Goal: Task Accomplishment & Management: Manage account settings

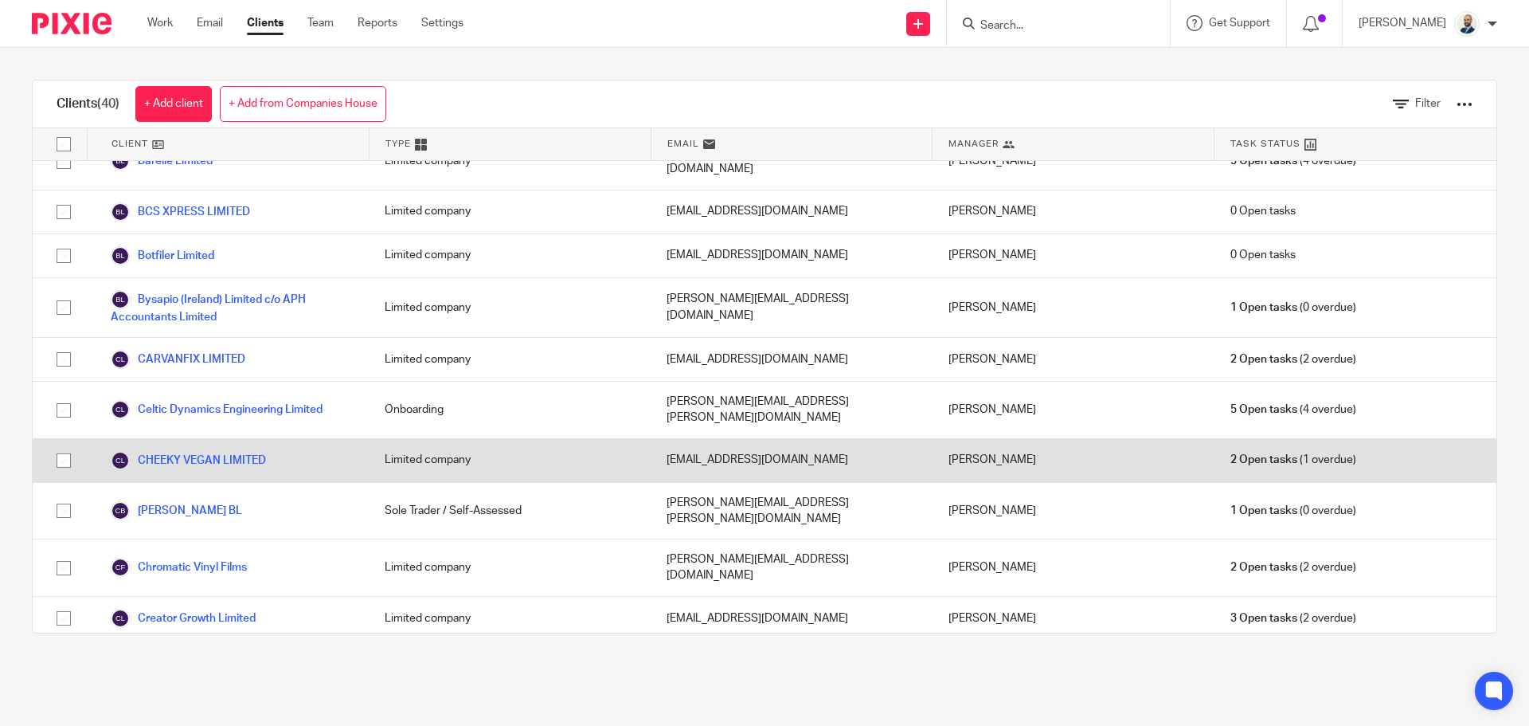
scroll to position [159, 0]
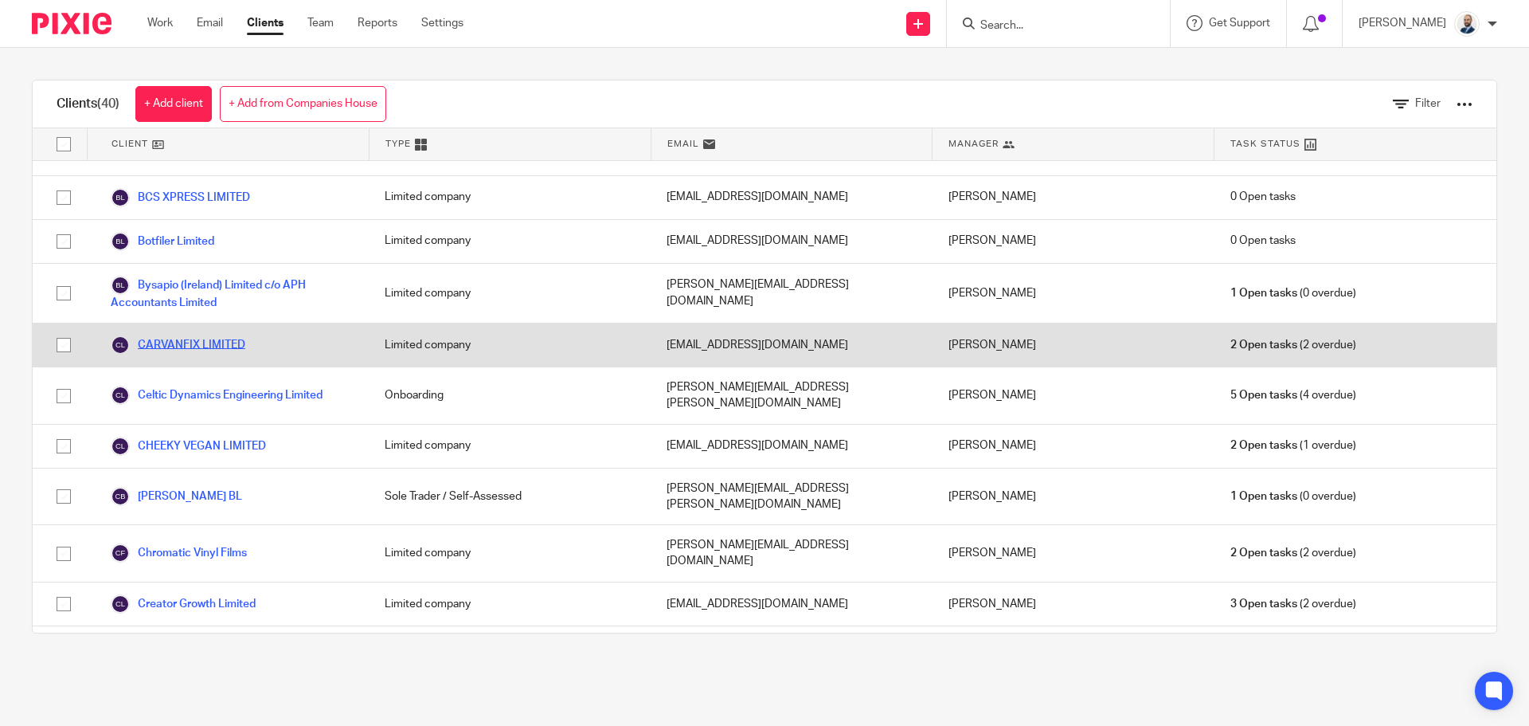
click at [208, 335] on link "CARVANFIX LIMITED" at bounding box center [178, 344] width 135 height 19
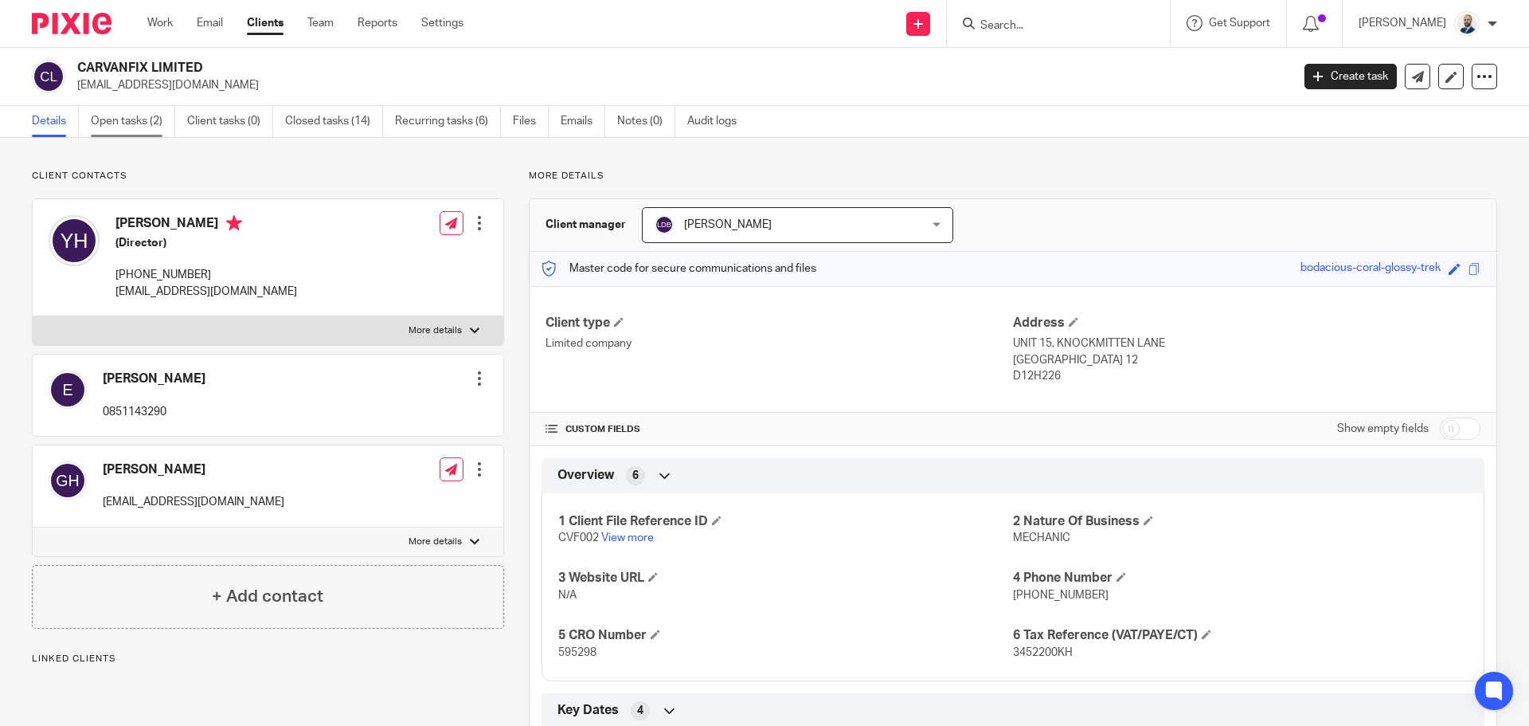
click at [127, 113] on link "Open tasks (2)" at bounding box center [133, 121] width 84 height 31
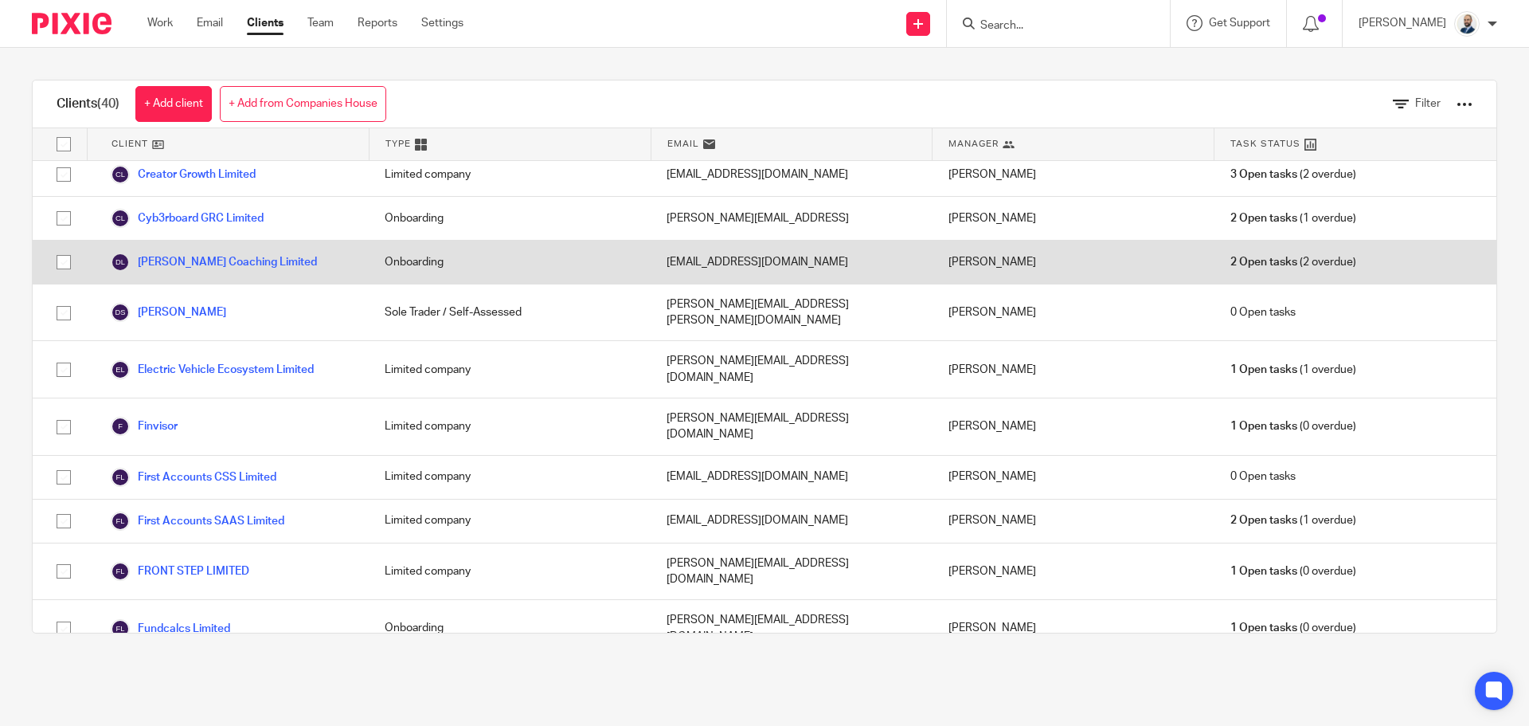
scroll to position [956, 0]
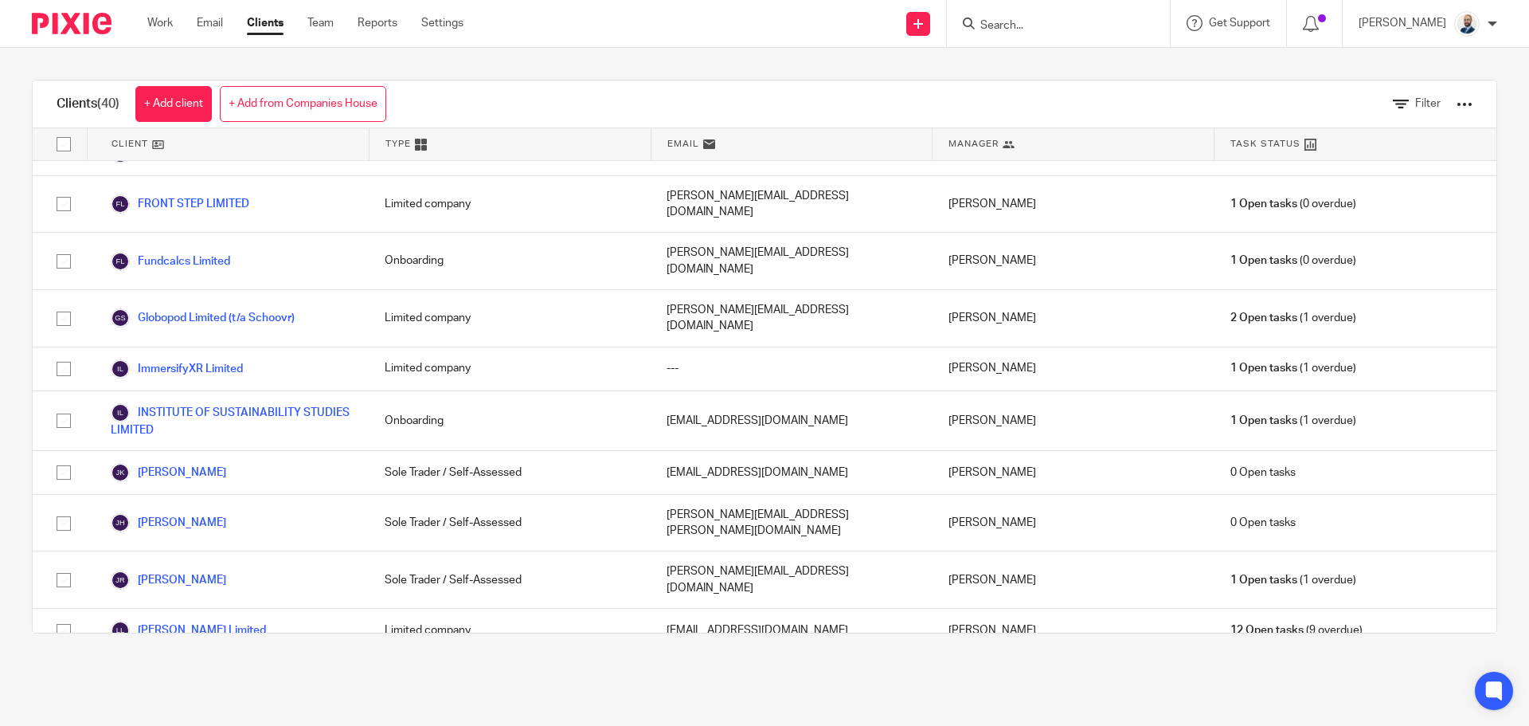
click at [208, 722] on link "[PERSON_NAME] Electrical Limited" at bounding box center [213, 731] width 205 height 19
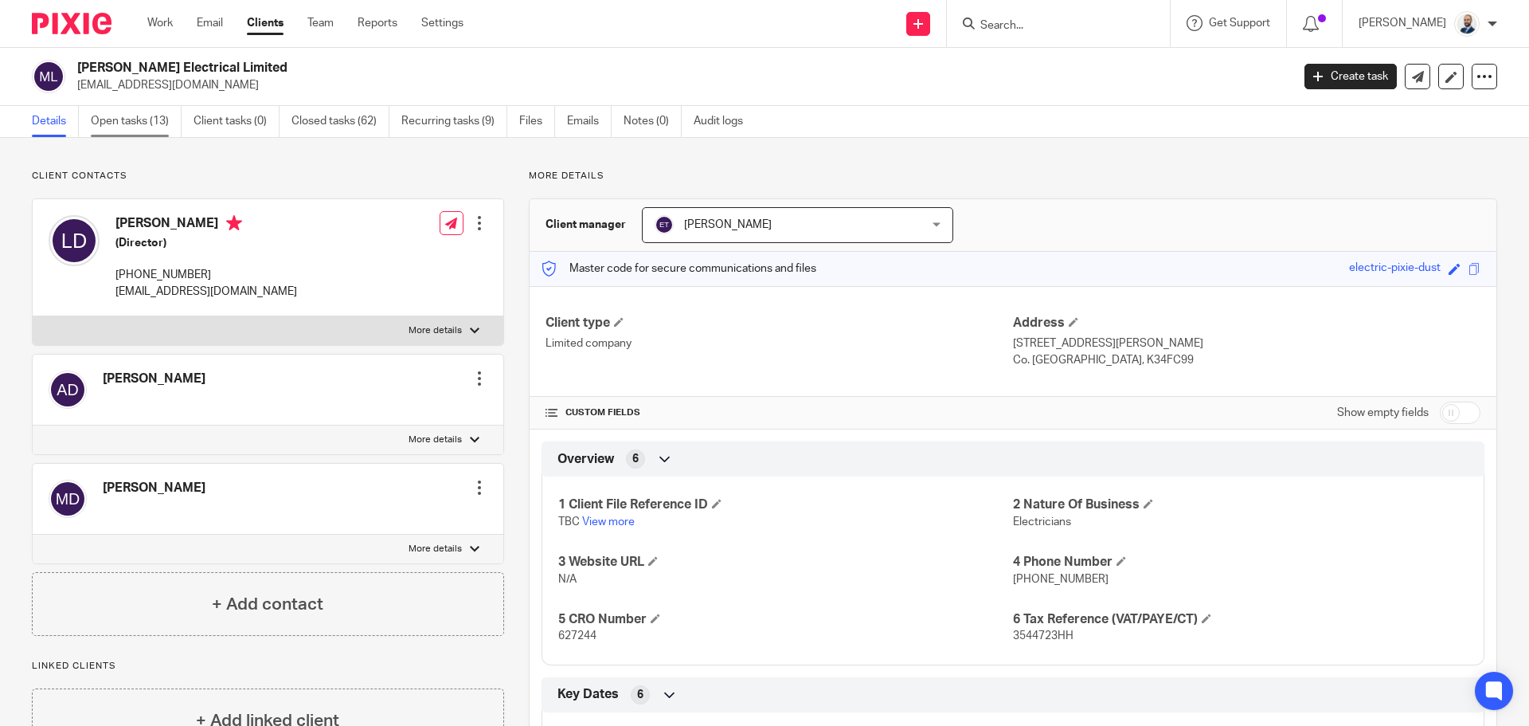
click at [158, 115] on link "Open tasks (13)" at bounding box center [136, 121] width 91 height 31
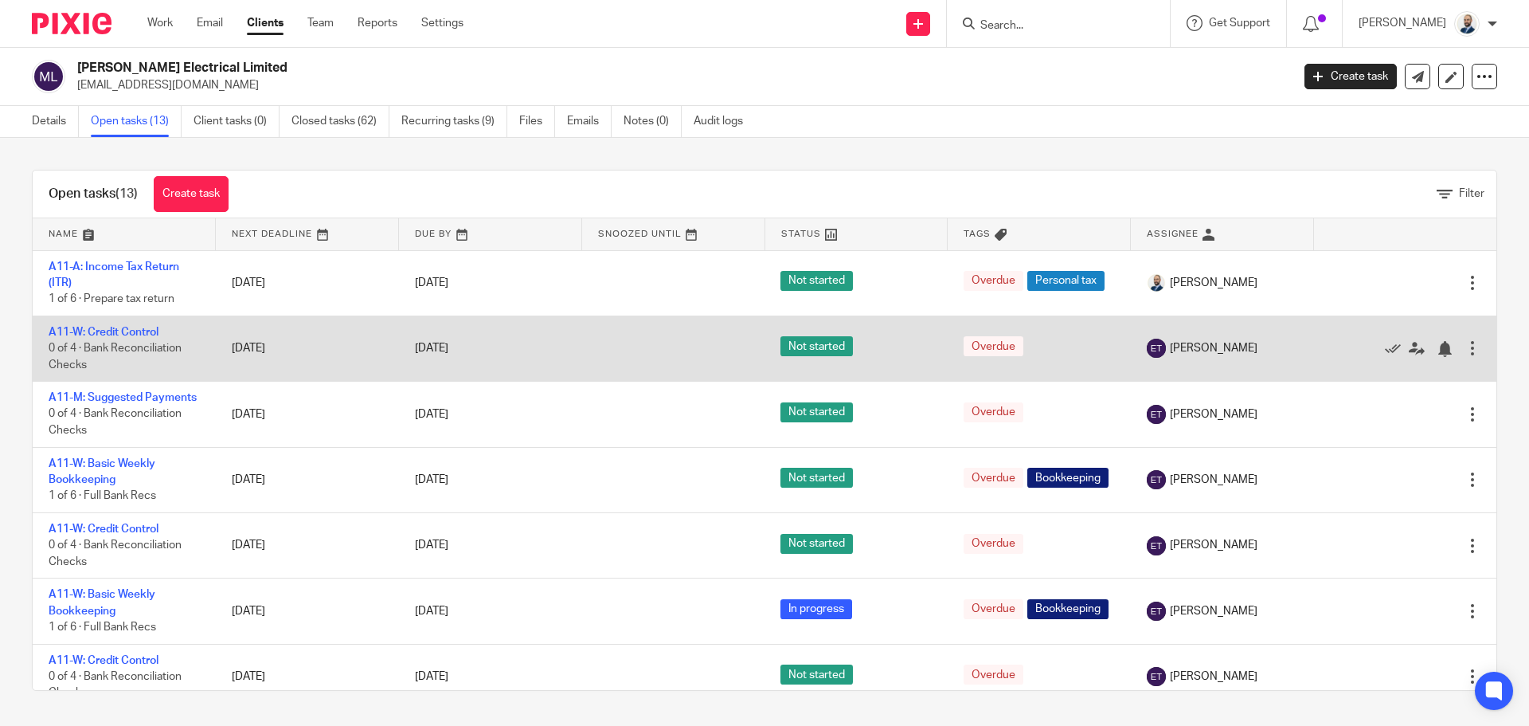
click at [1465, 351] on div at bounding box center [1473, 348] width 16 height 16
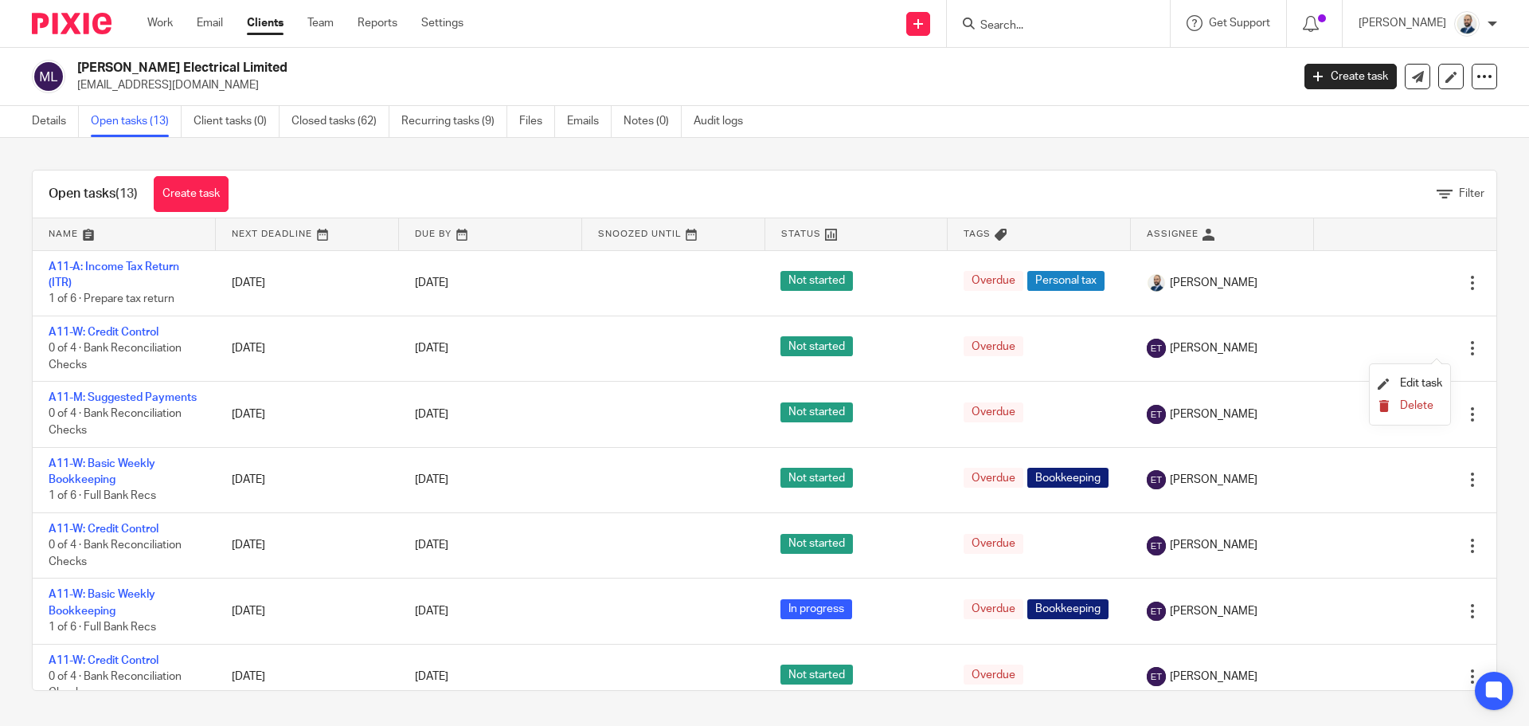
click at [1416, 401] on span "Delete" at bounding box center [1416, 405] width 33 height 11
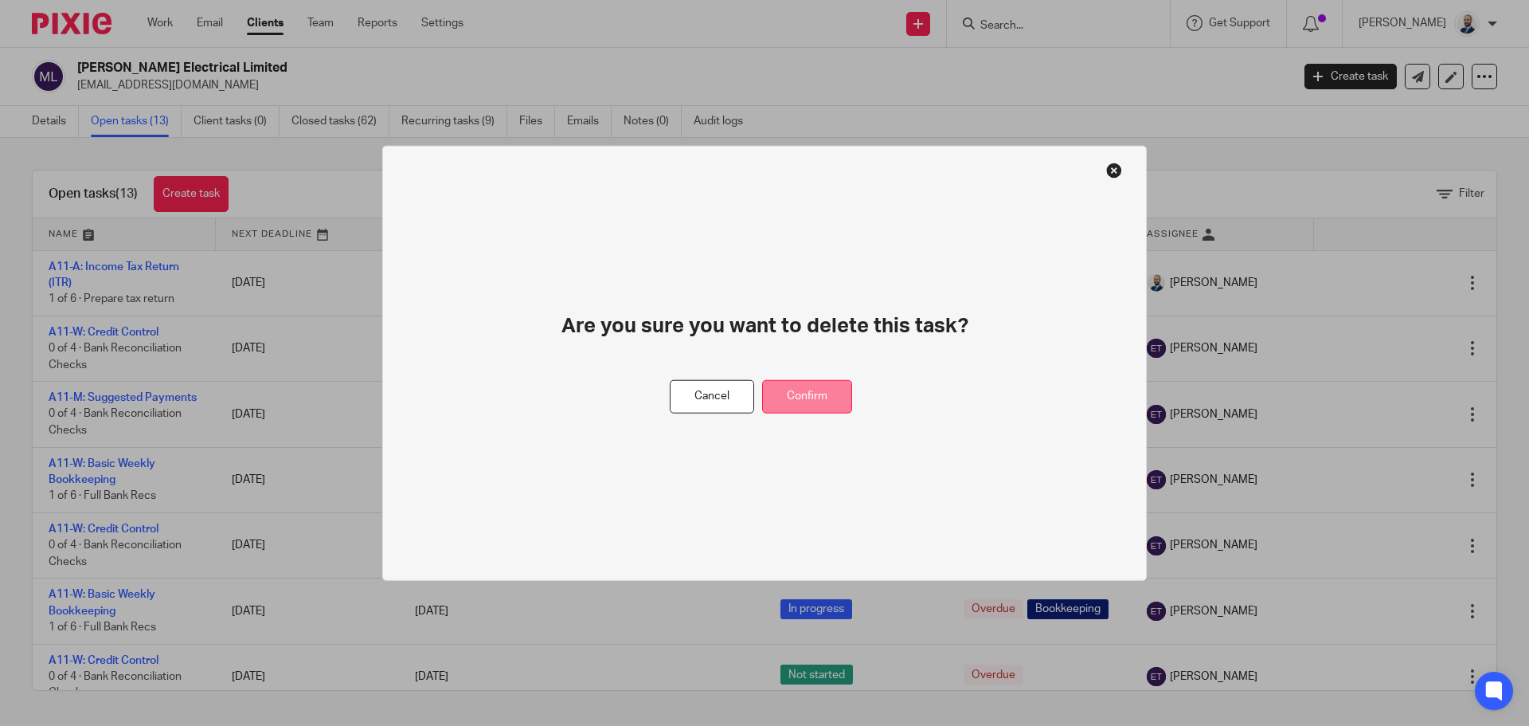
click at [791, 403] on button "Confirm" at bounding box center [807, 396] width 90 height 34
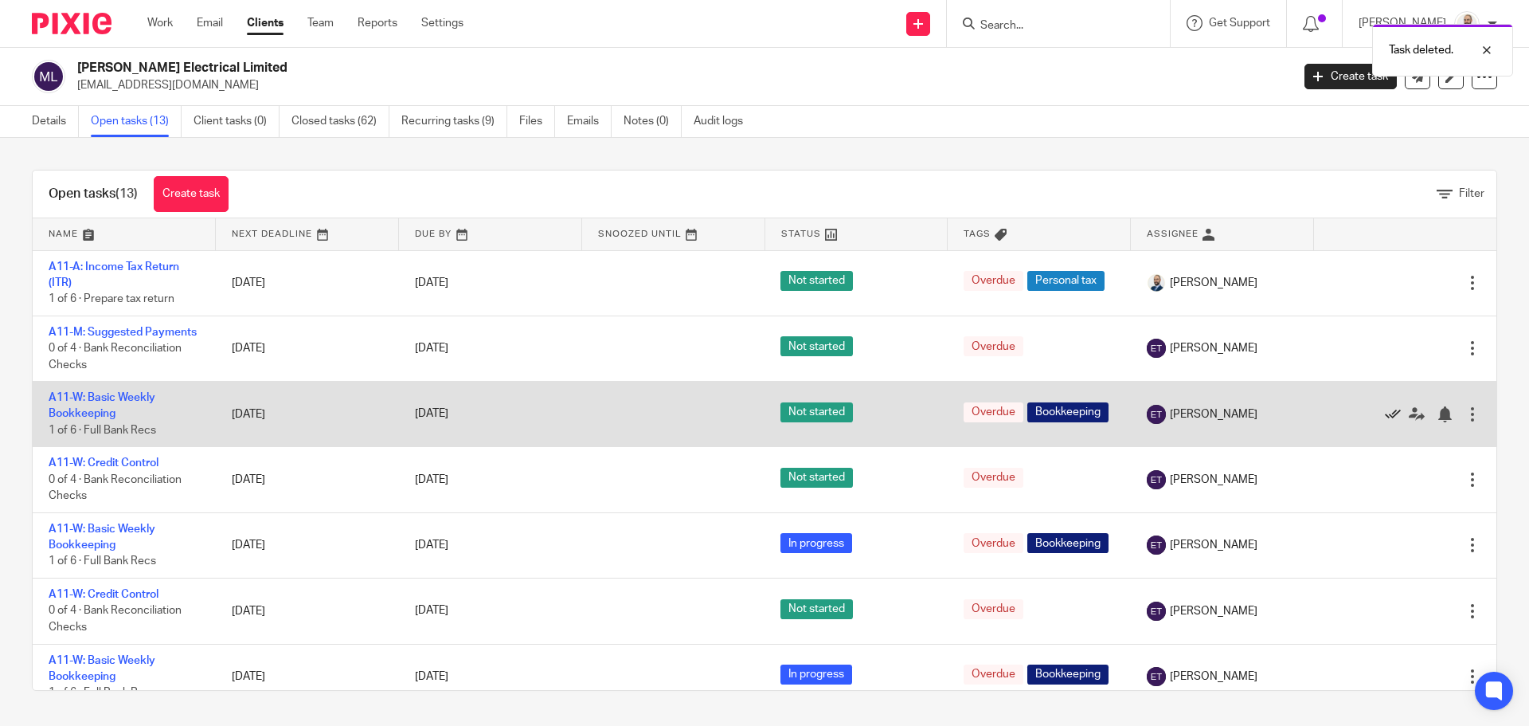
click at [1385, 422] on icon at bounding box center [1393, 414] width 16 height 16
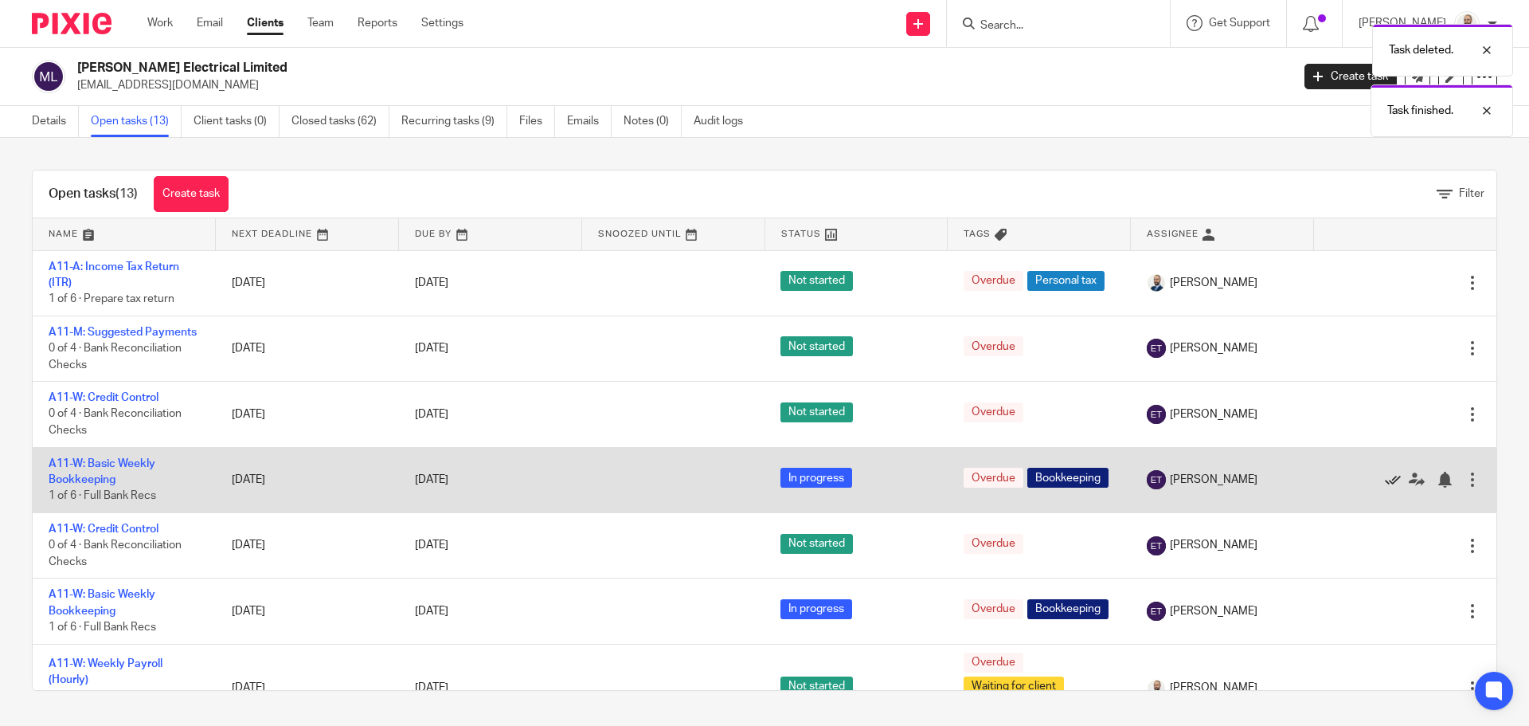
click at [1385, 488] on icon at bounding box center [1393, 480] width 16 height 16
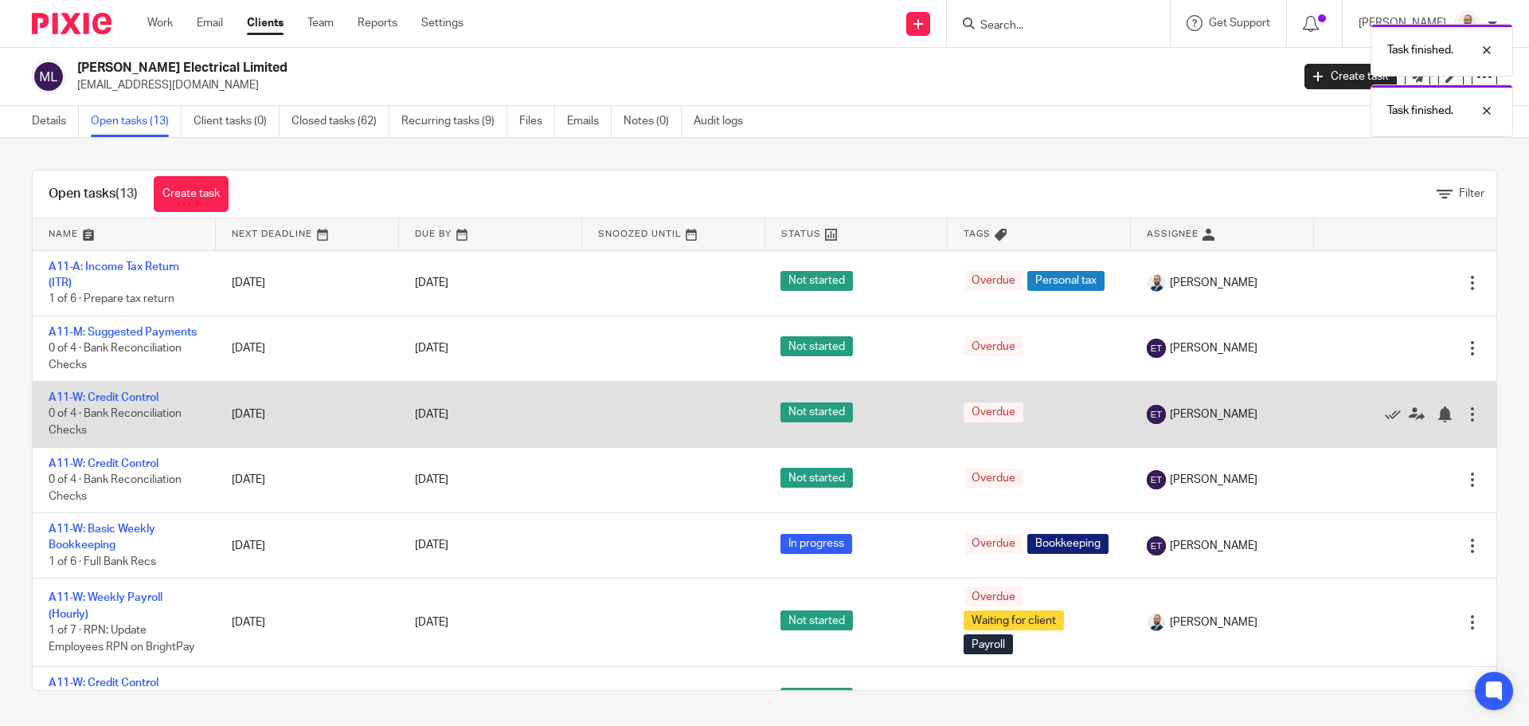
click at [1465, 422] on div at bounding box center [1473, 414] width 16 height 16
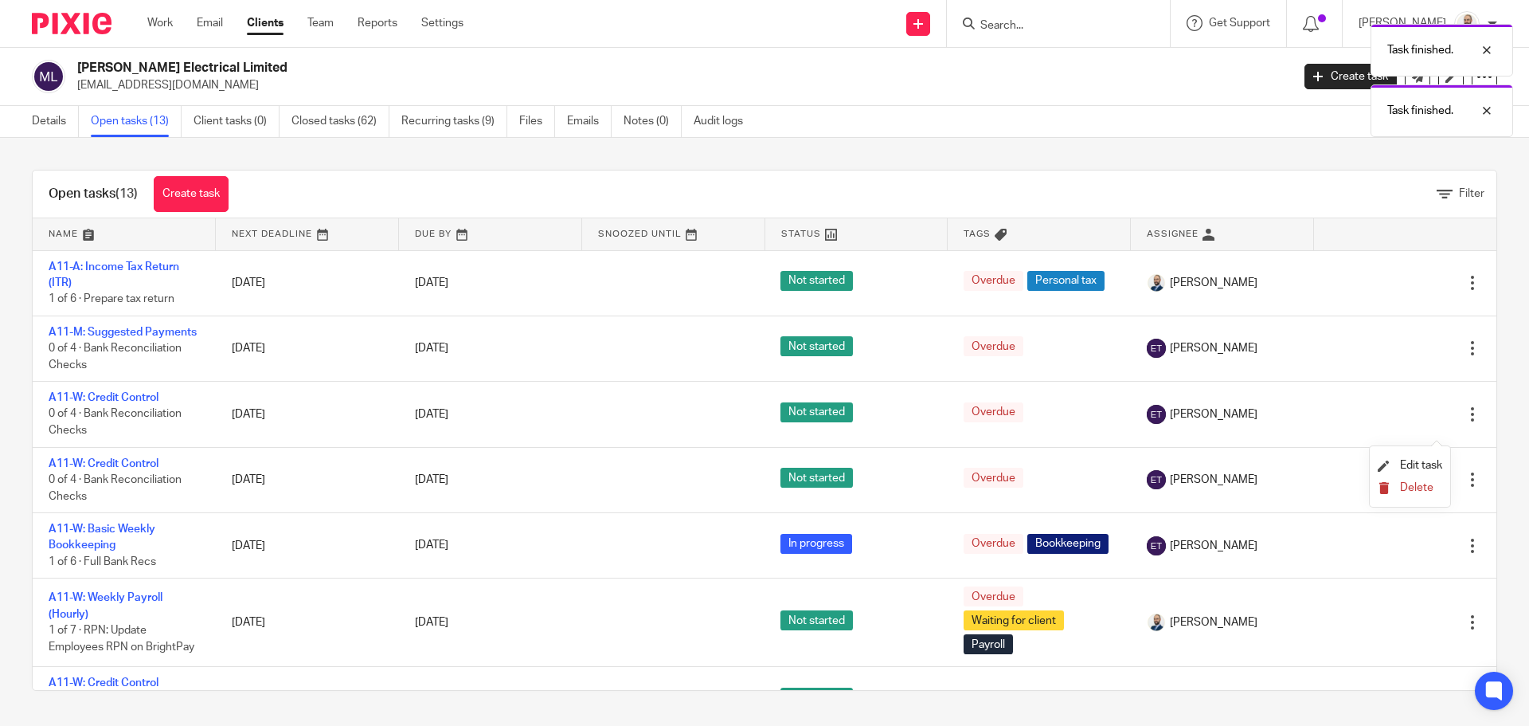
click at [1399, 483] on button "Delete" at bounding box center [1410, 488] width 65 height 13
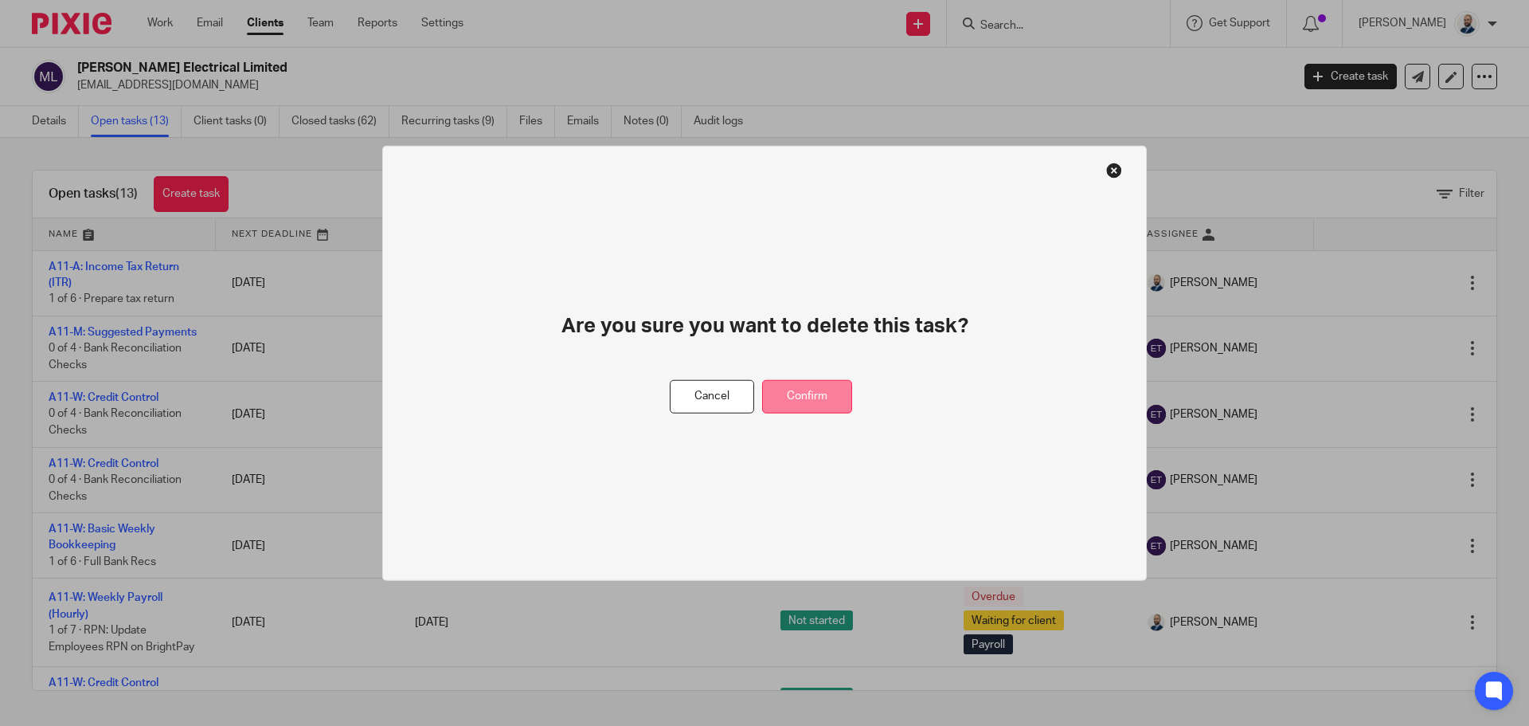
click at [792, 385] on button "Confirm" at bounding box center [807, 396] width 90 height 34
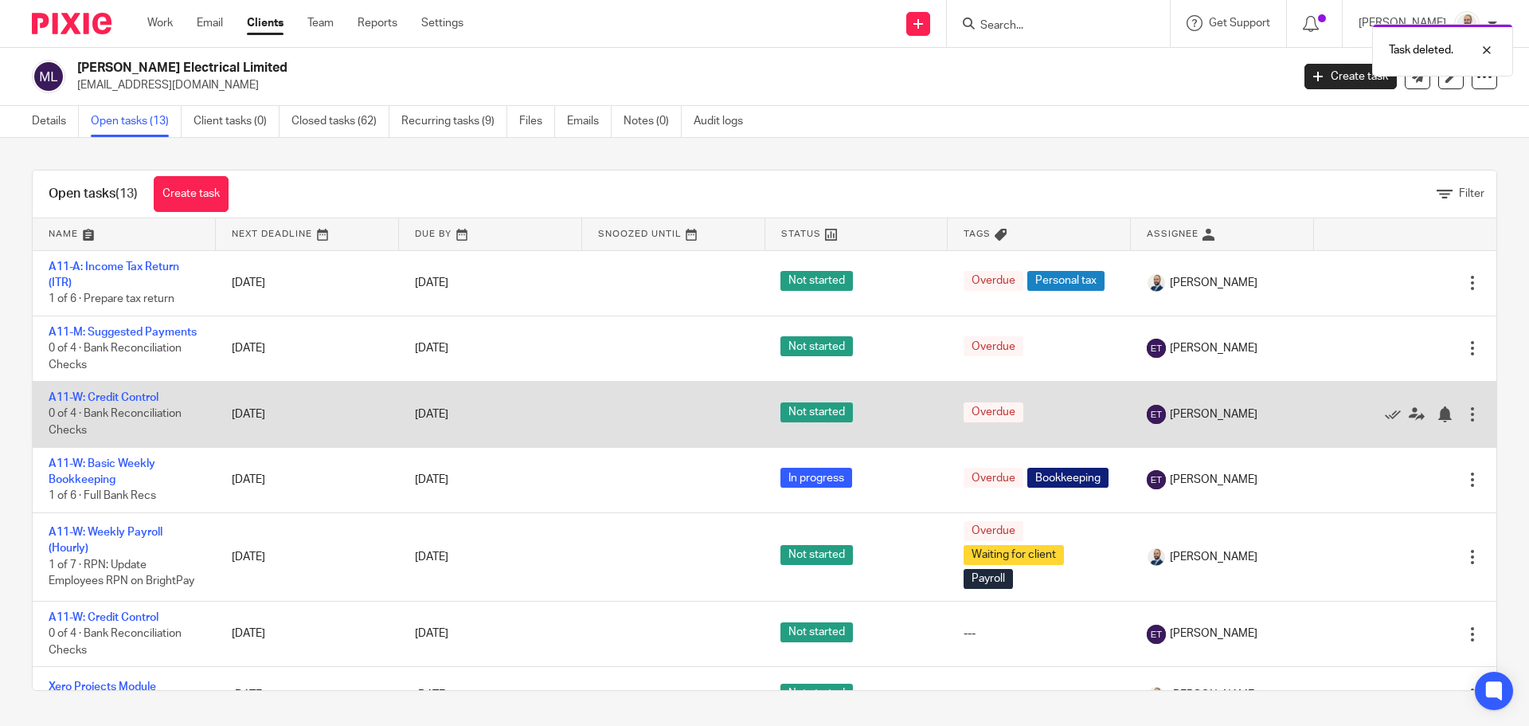
click at [1465, 422] on div at bounding box center [1473, 414] width 16 height 16
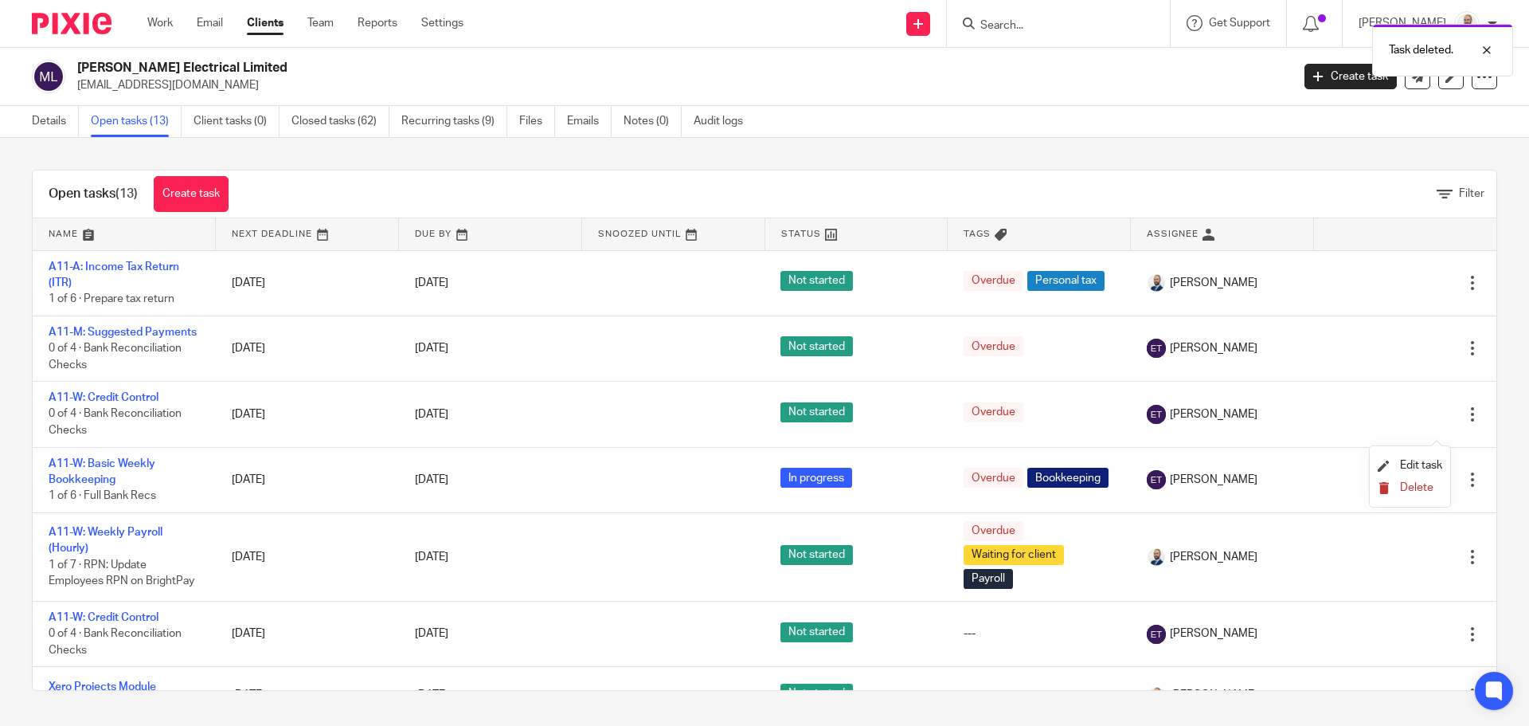
click at [1408, 482] on span "Delete" at bounding box center [1416, 487] width 33 height 11
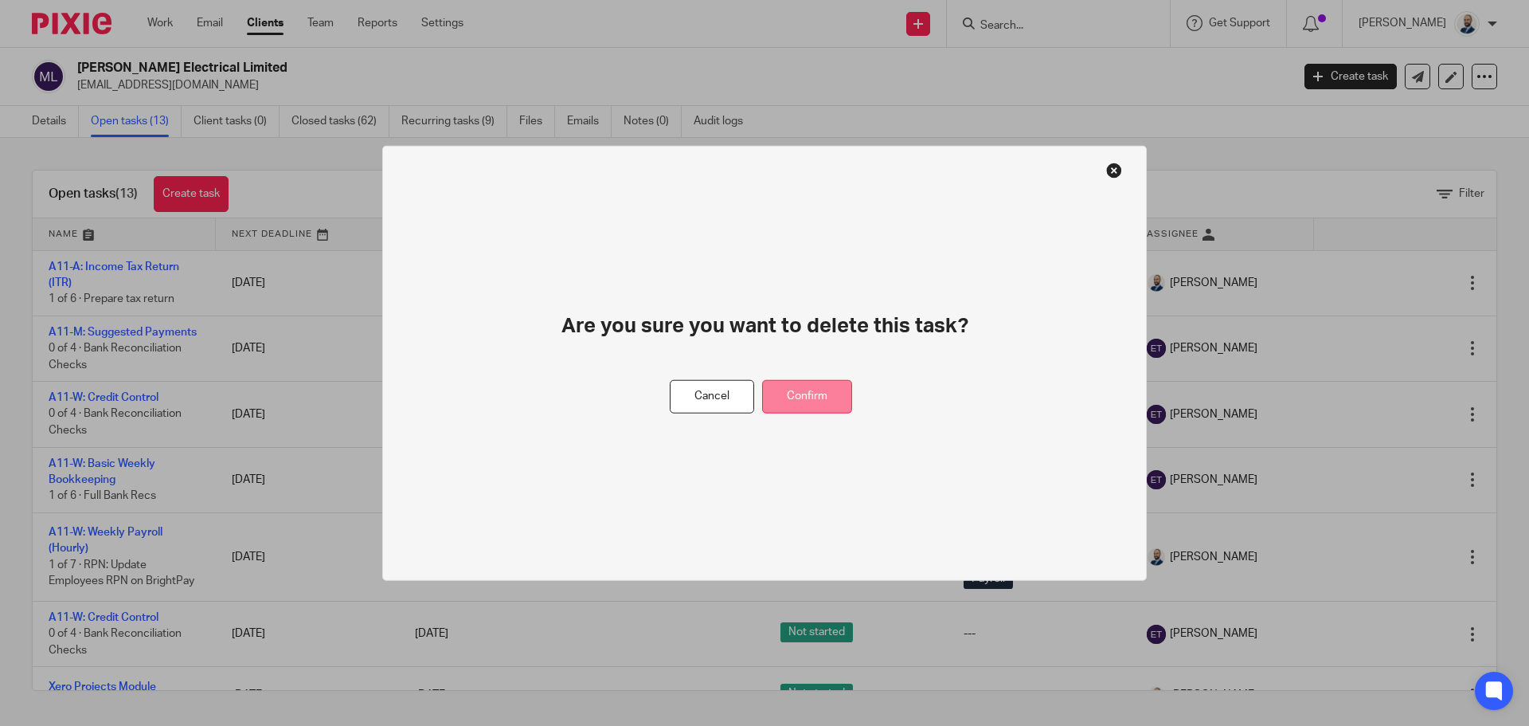
click at [839, 394] on button "Confirm" at bounding box center [807, 396] width 90 height 34
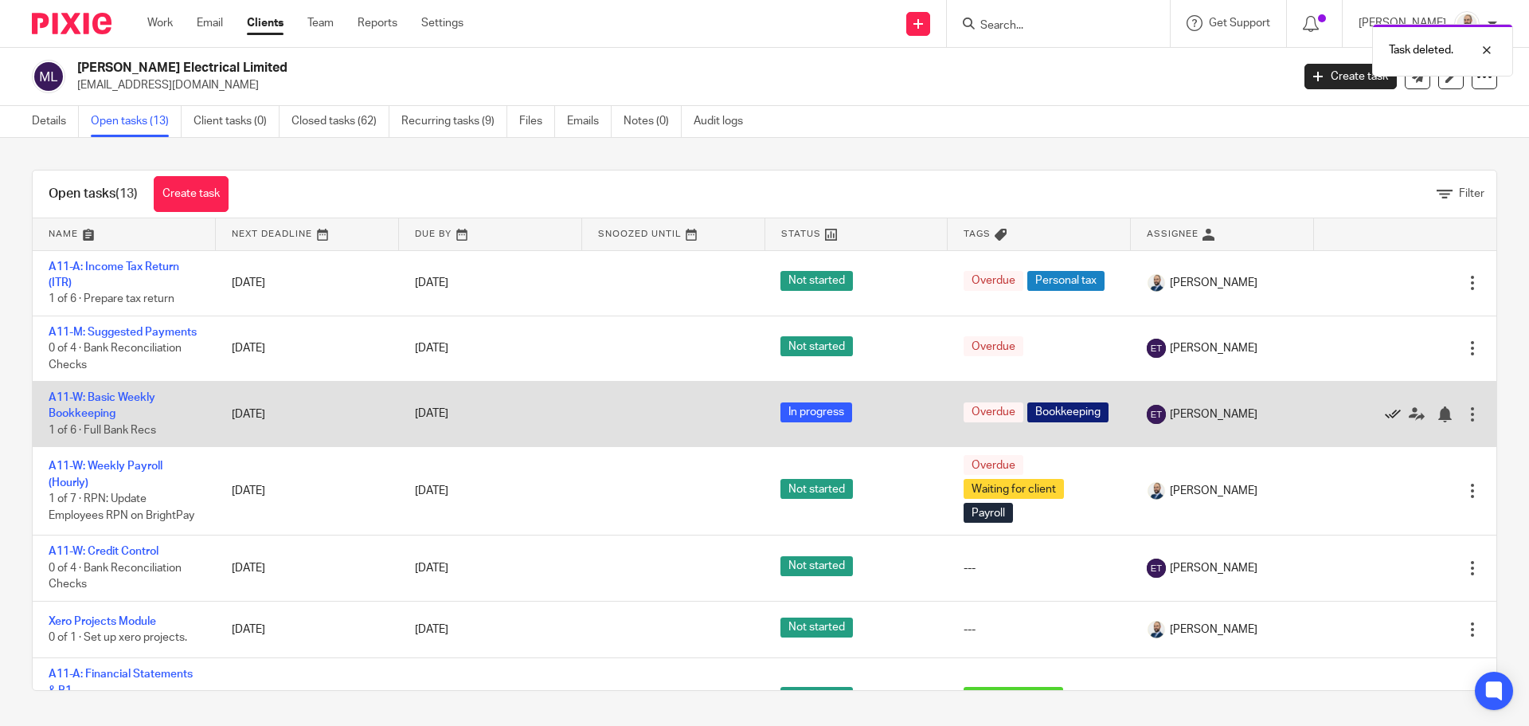
click at [1385, 422] on icon at bounding box center [1393, 414] width 16 height 16
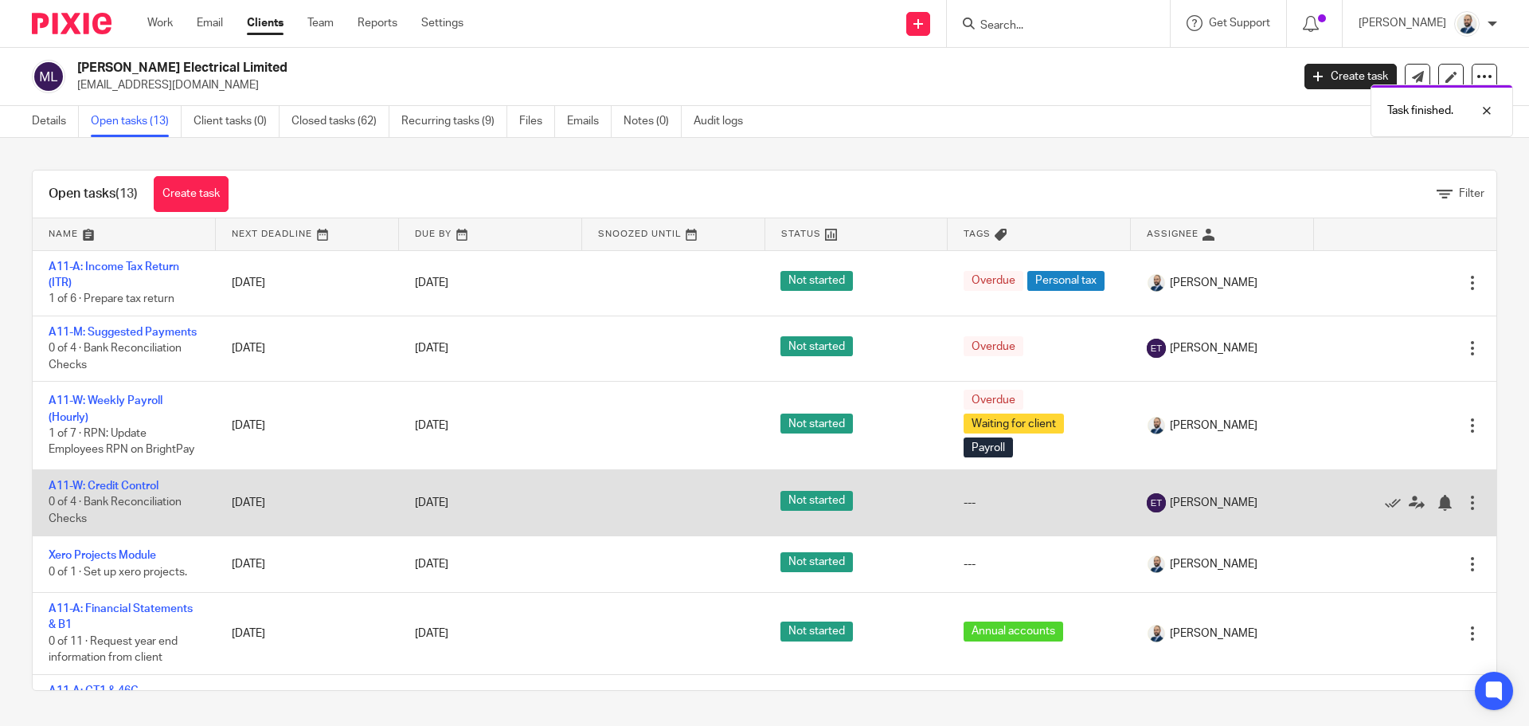
click at [1465, 511] on div at bounding box center [1473, 503] width 16 height 16
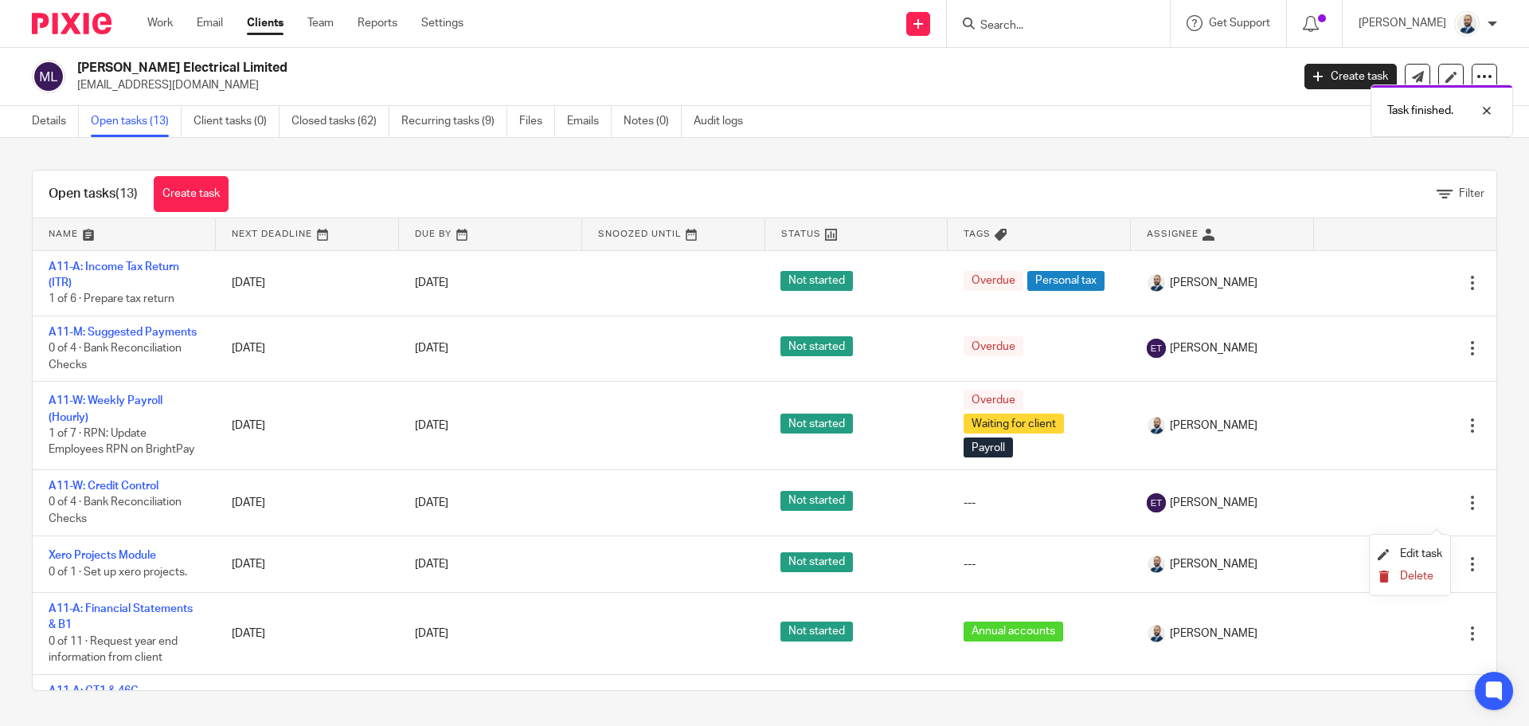
click at [1387, 578] on icon "submit" at bounding box center [1384, 576] width 12 height 12
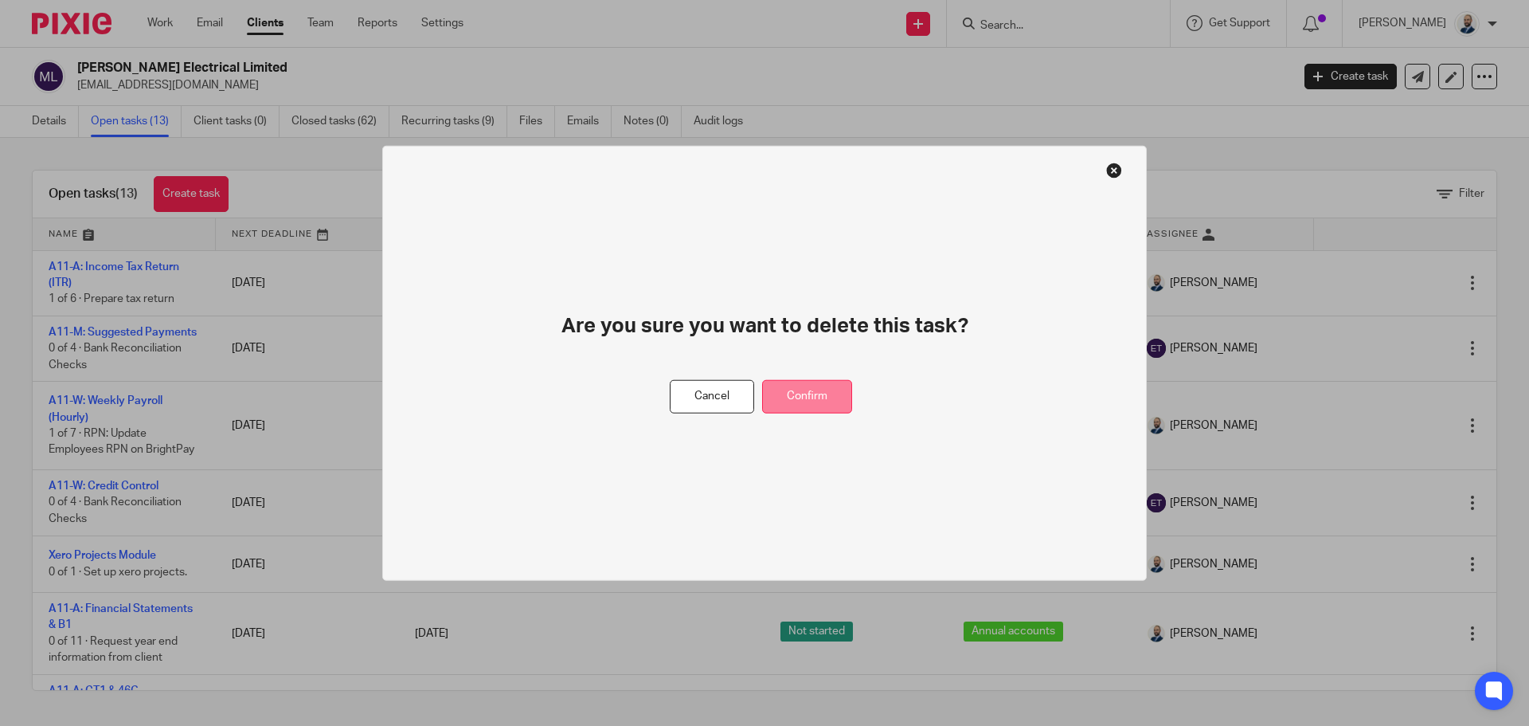
click at [832, 394] on button "Confirm" at bounding box center [807, 396] width 90 height 34
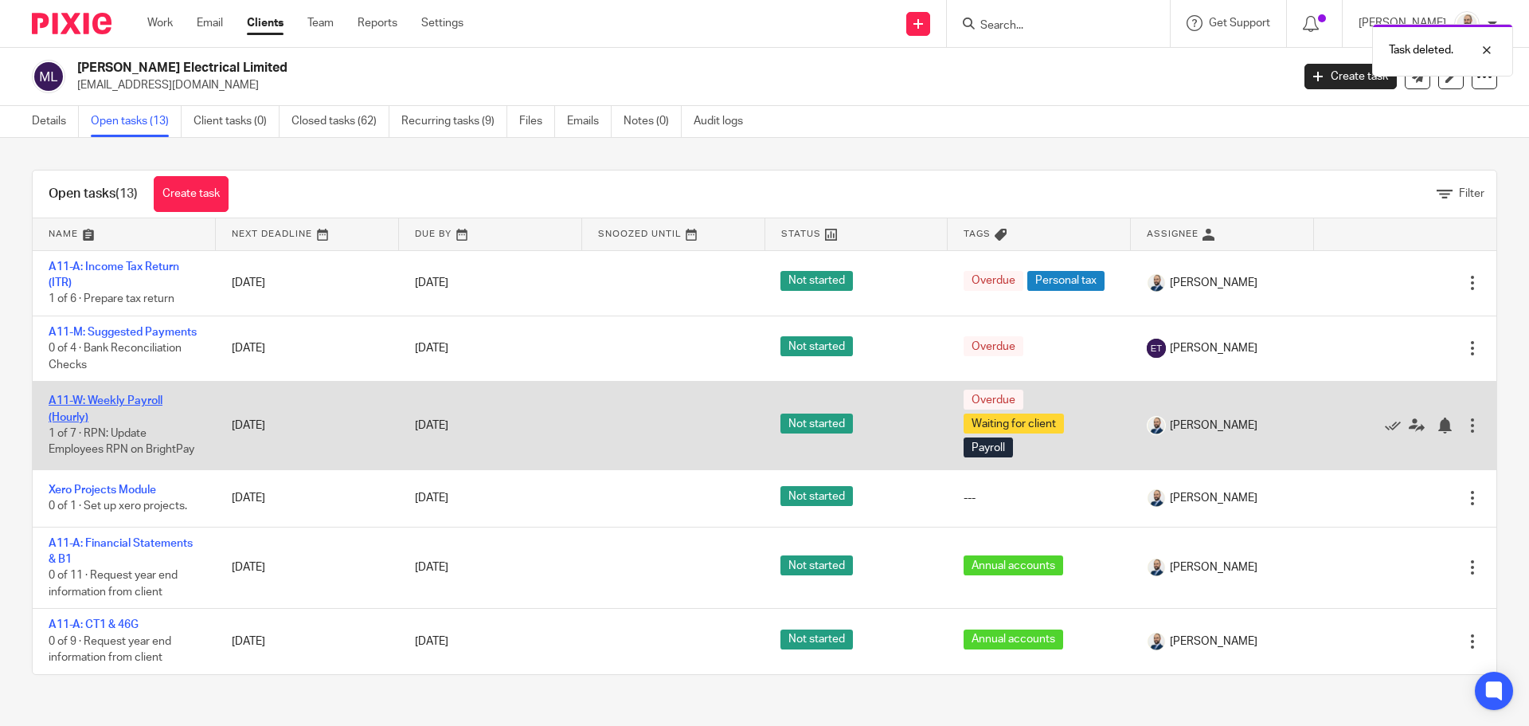
click at [114, 416] on link "A11-W: Weekly Payroll (Hourly)" at bounding box center [106, 408] width 114 height 27
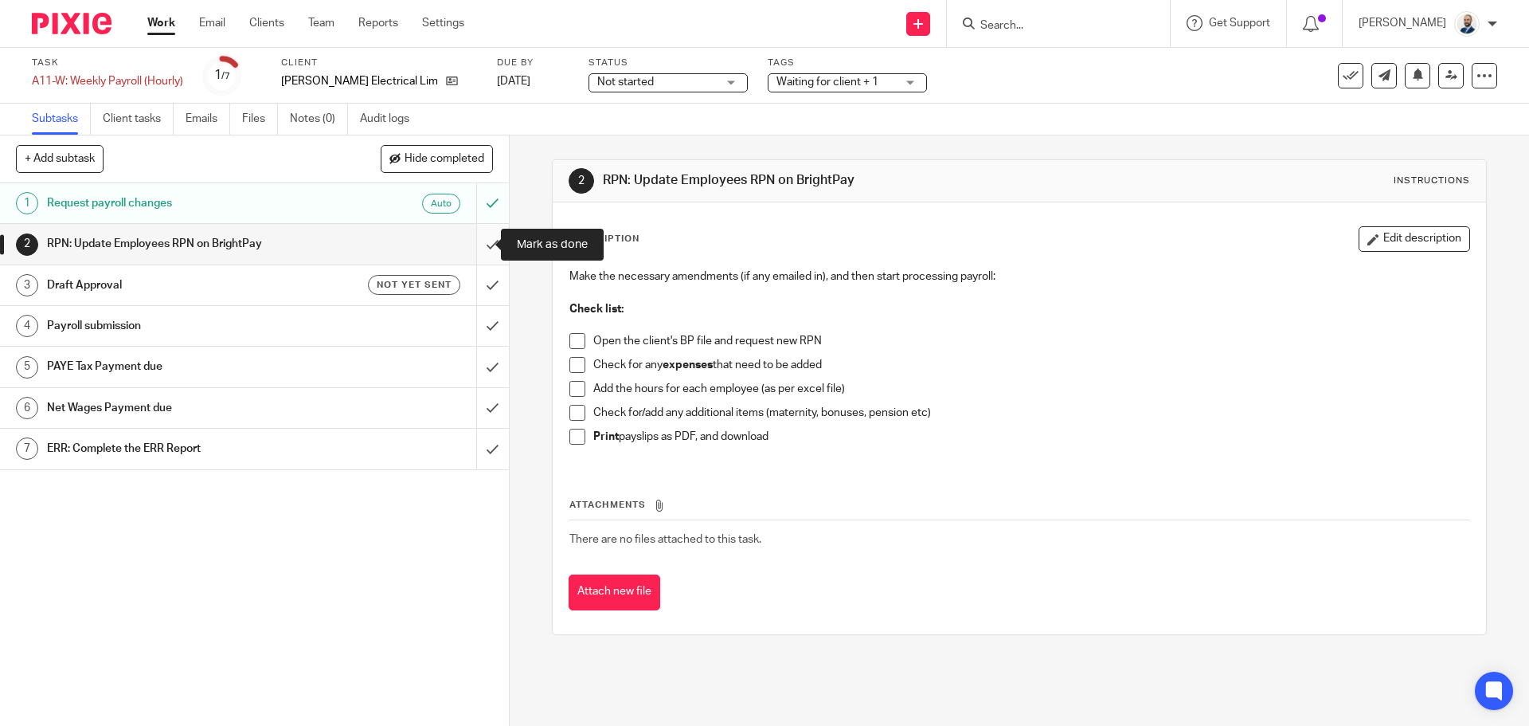
click at [483, 250] on input "submit" at bounding box center [254, 244] width 509 height 40
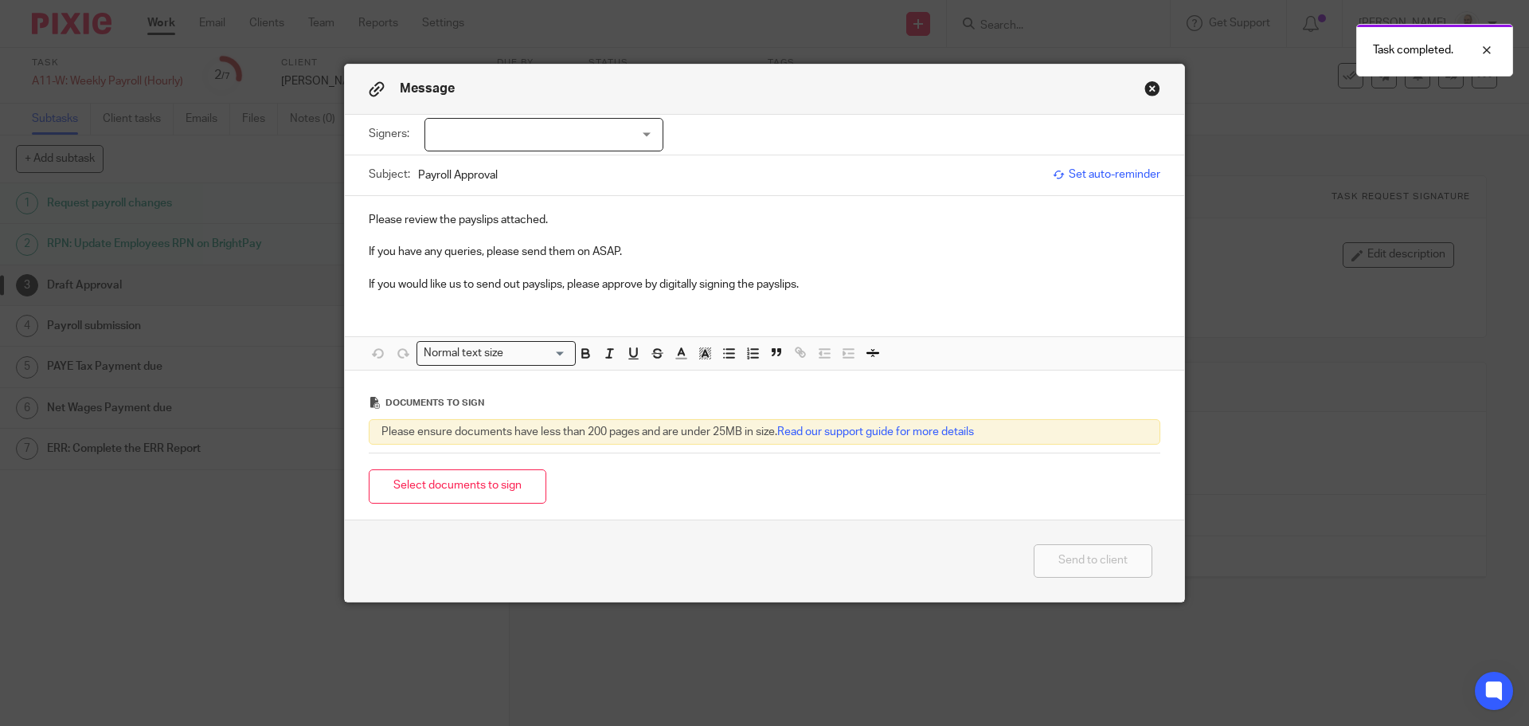
click at [601, 143] on div at bounding box center [544, 134] width 239 height 33
click at [570, 176] on li "Mick Dwyer" at bounding box center [538, 167] width 237 height 33
click at [556, 198] on li "[PERSON_NAME]" at bounding box center [538, 199] width 237 height 33
checkbox input "true"
click at [433, 484] on button "Select documents to sign" at bounding box center [458, 486] width 178 height 34
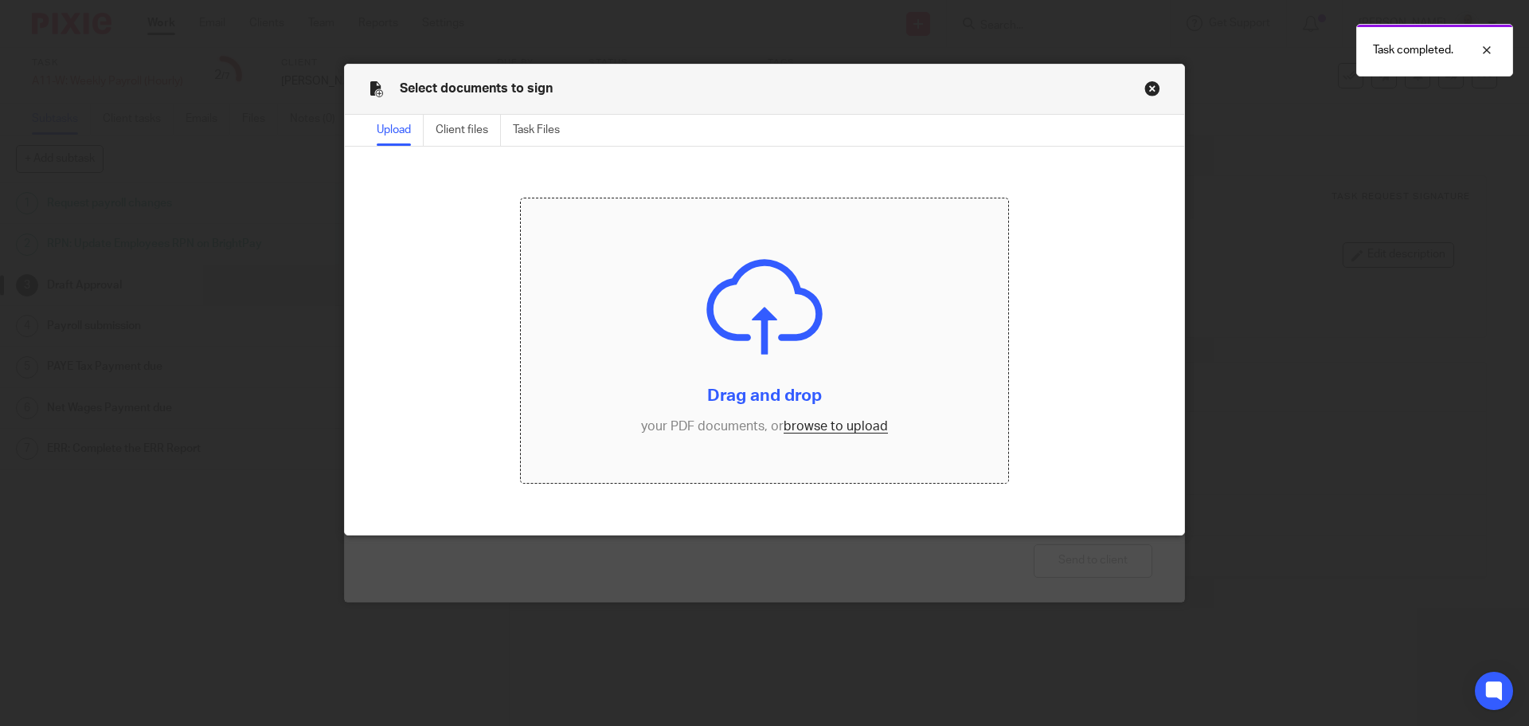
click at [839, 423] on input "file" at bounding box center [765, 340] width 488 height 285
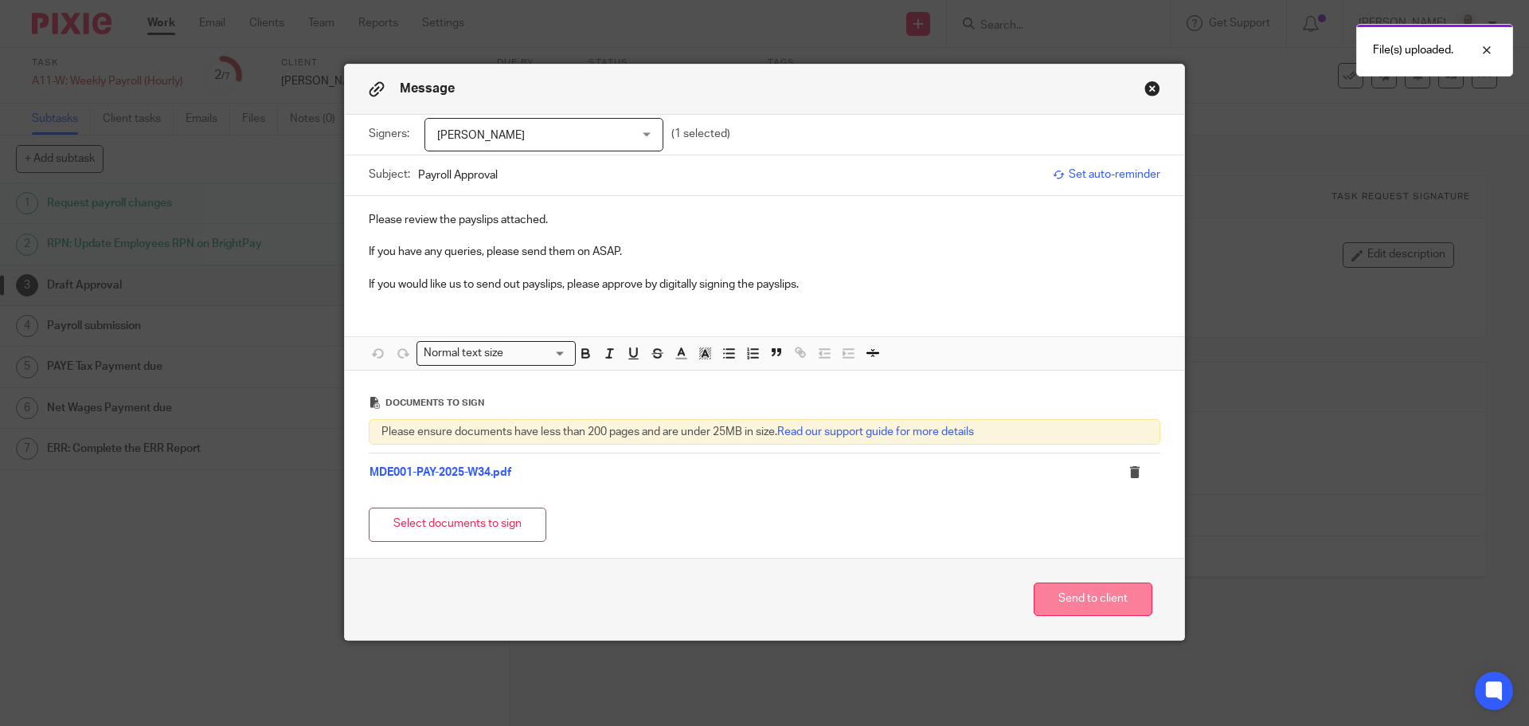
click at [1105, 599] on button "Send to client" at bounding box center [1093, 599] width 119 height 34
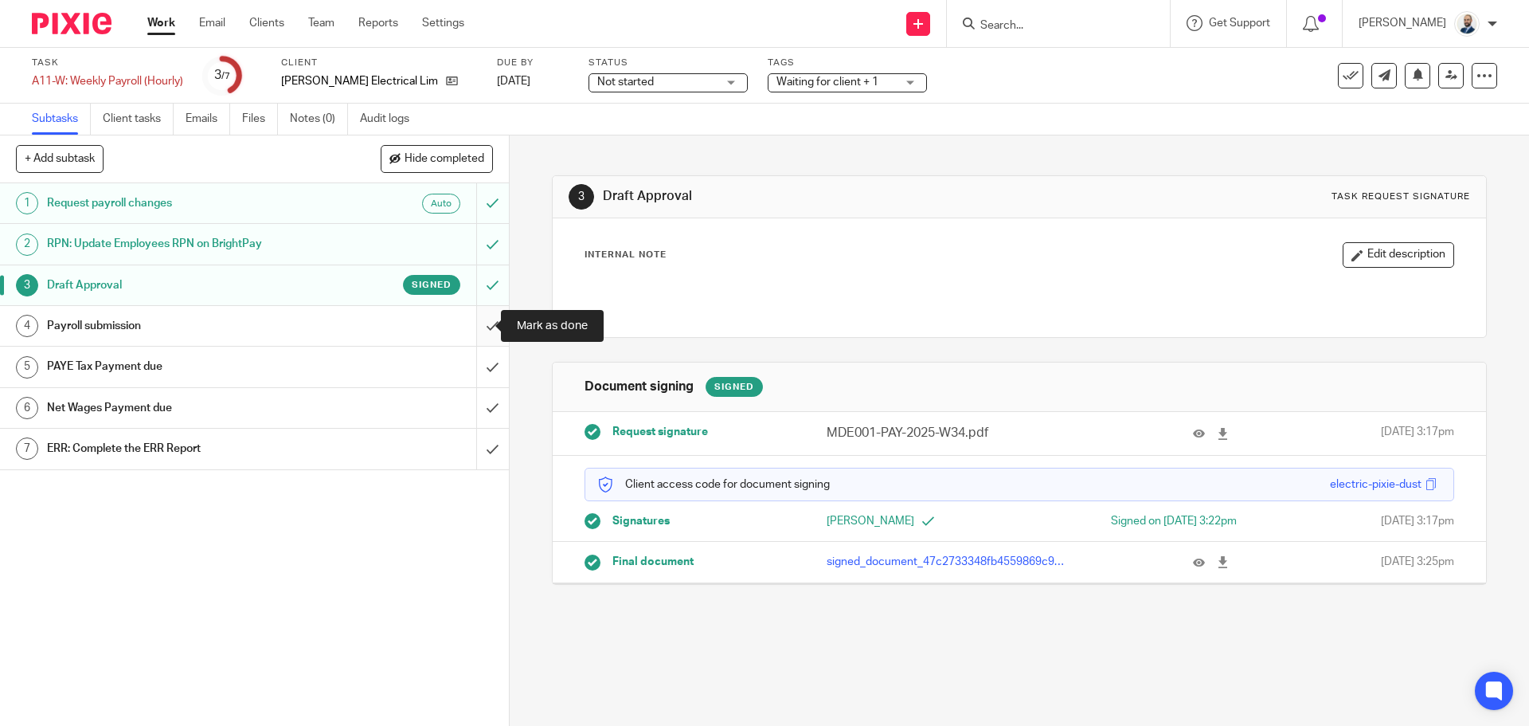
click at [471, 324] on input "submit" at bounding box center [254, 326] width 509 height 40
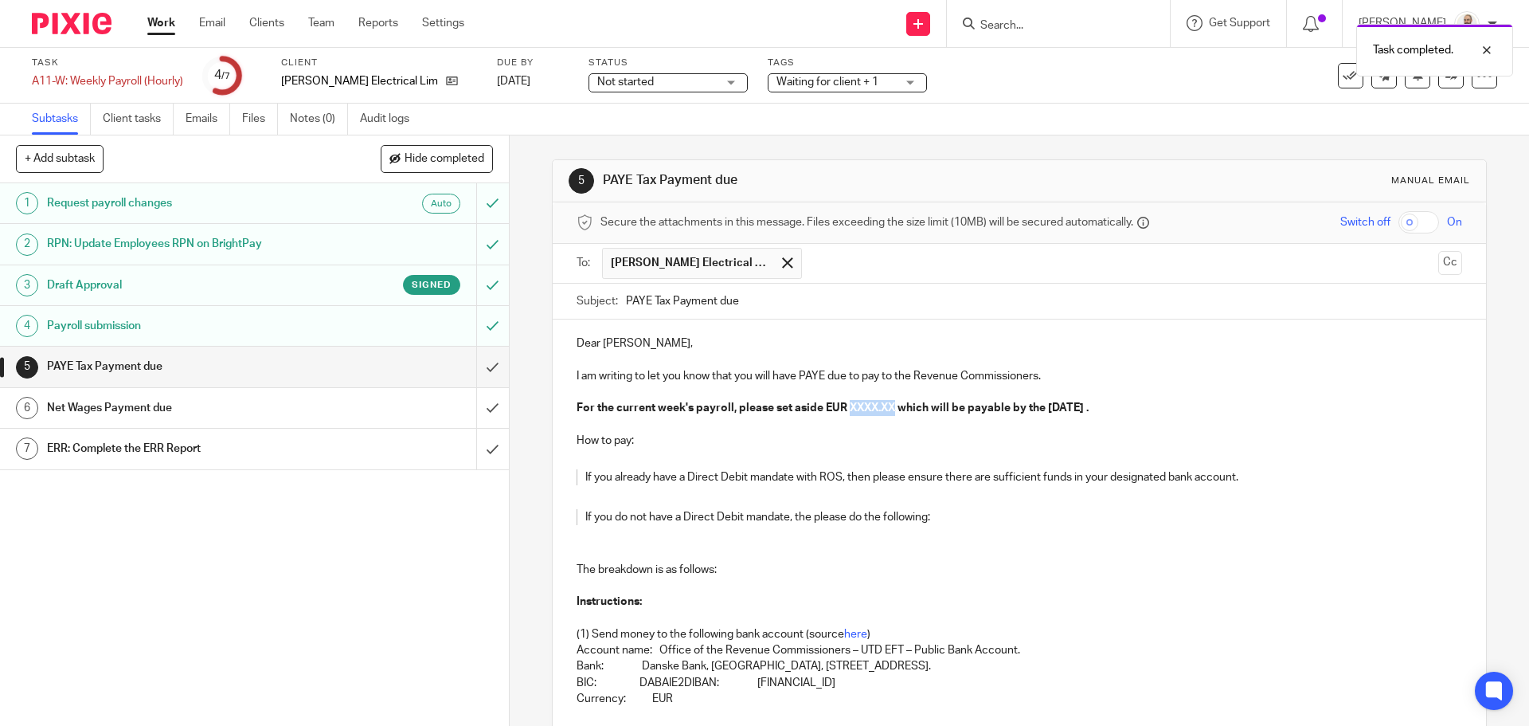
drag, startPoint x: 845, startPoint y: 408, endPoint x: 894, endPoint y: 408, distance: 48.6
click at [894, 408] on strong "For the current week's payroll, please set aside EUR XXXX.XX which will be paya…" at bounding box center [833, 407] width 512 height 11
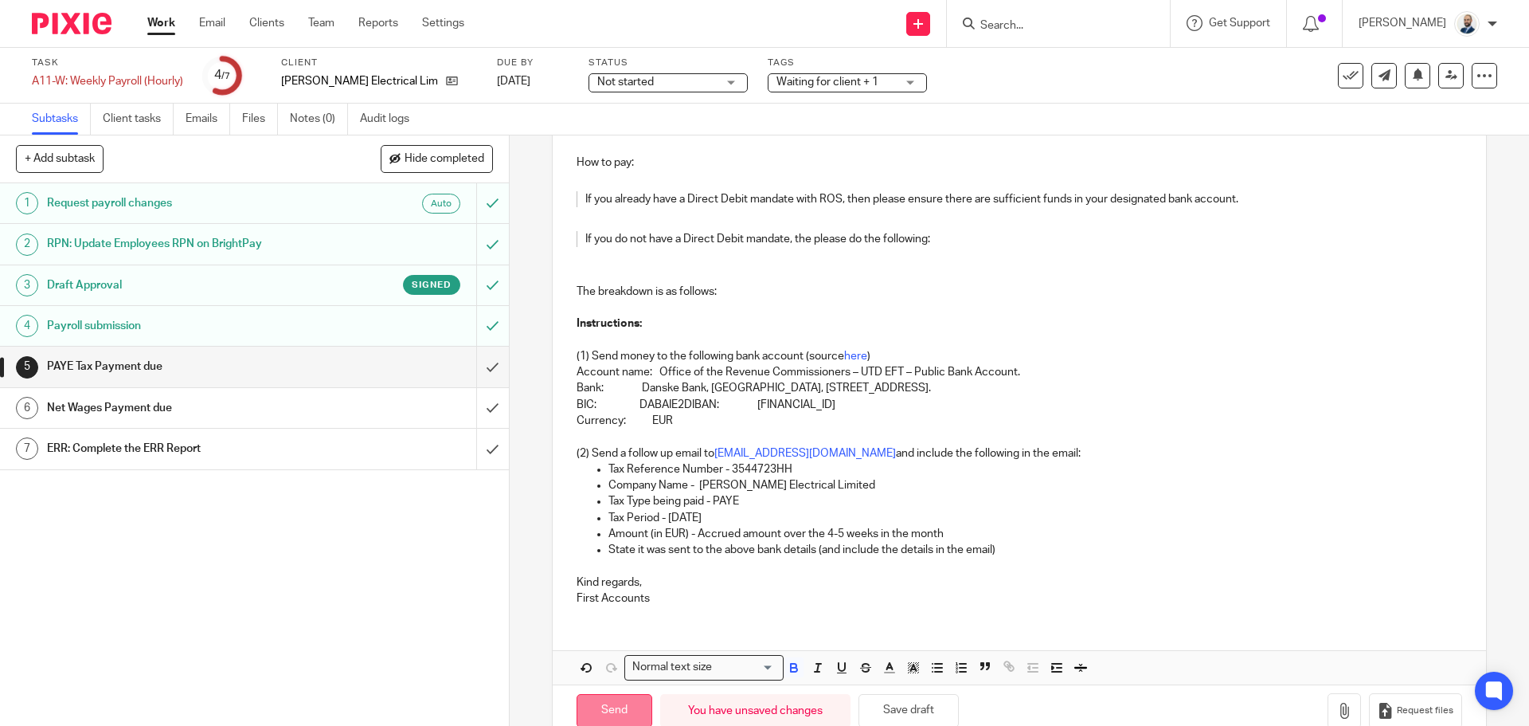
scroll to position [313, 0]
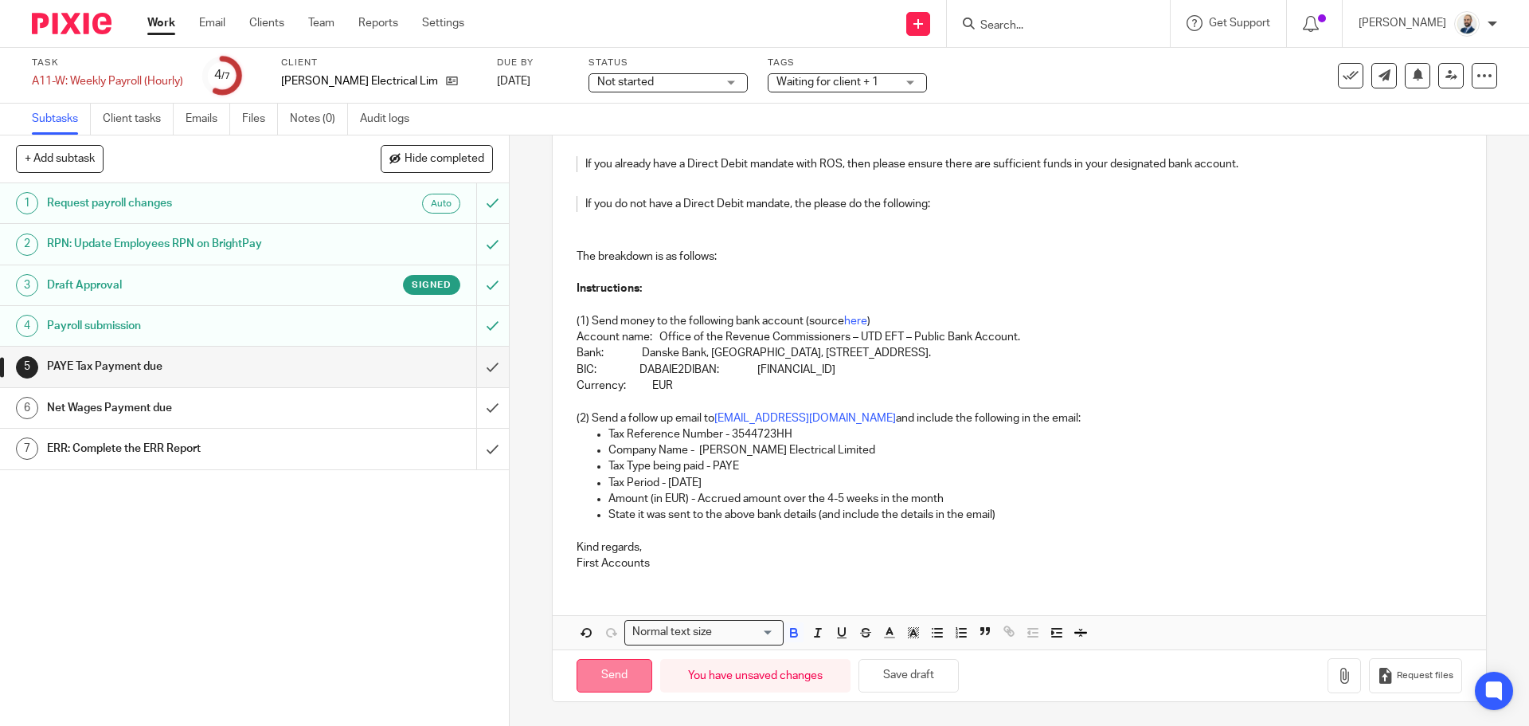
click at [601, 676] on input "Send" at bounding box center [615, 676] width 76 height 34
type input "Sent"
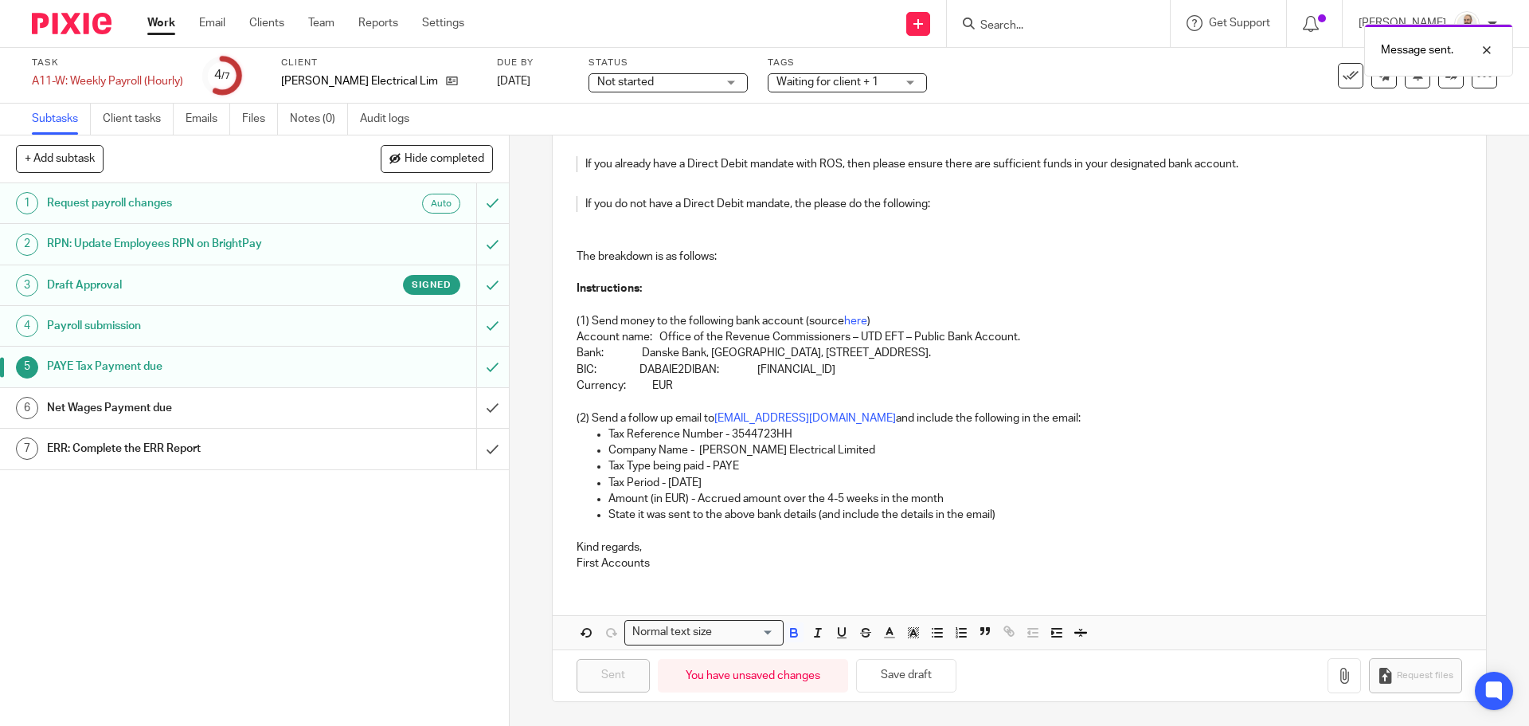
click at [329, 400] on div "Net Wages Payment due" at bounding box center [253, 408] width 413 height 24
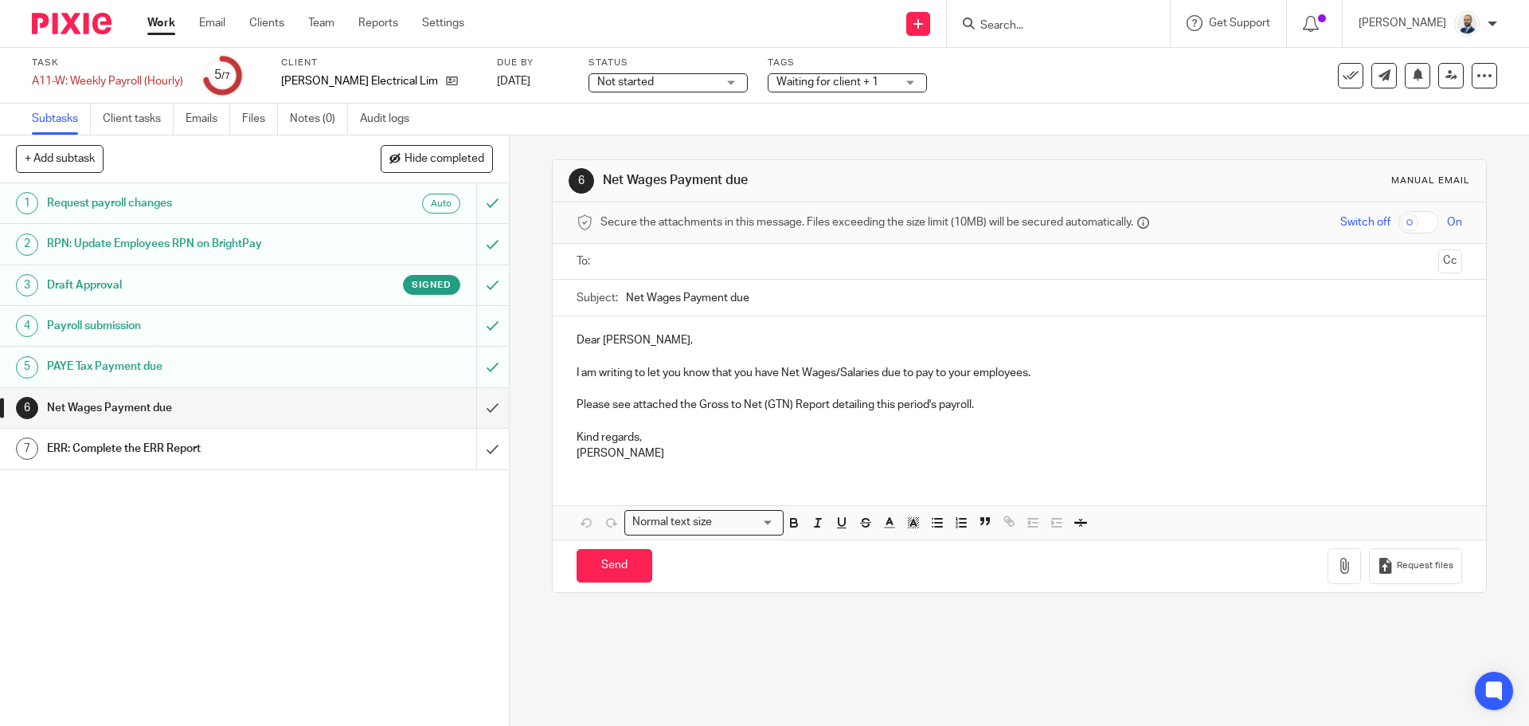
click at [711, 253] on input "text" at bounding box center [1018, 262] width 825 height 18
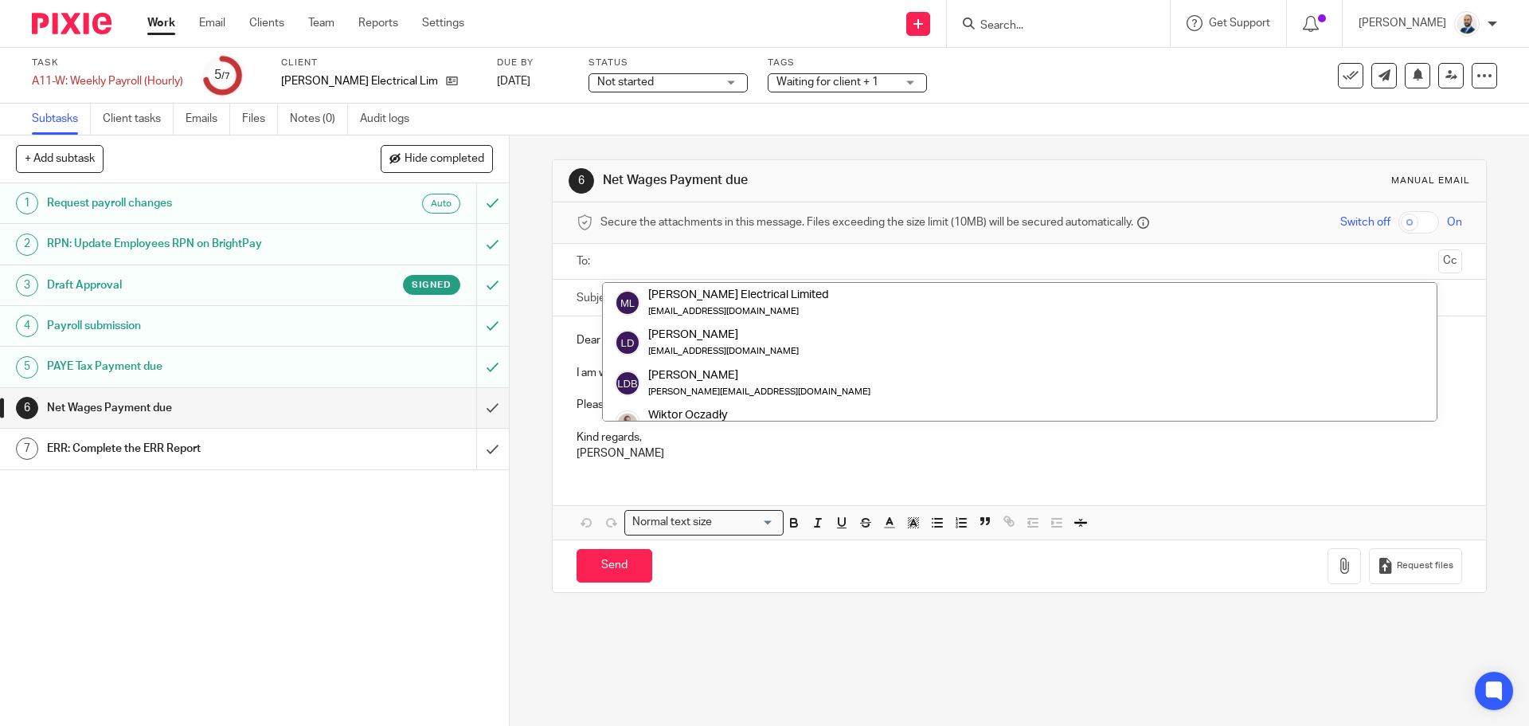
click at [711, 253] on input "text" at bounding box center [1018, 262] width 825 height 18
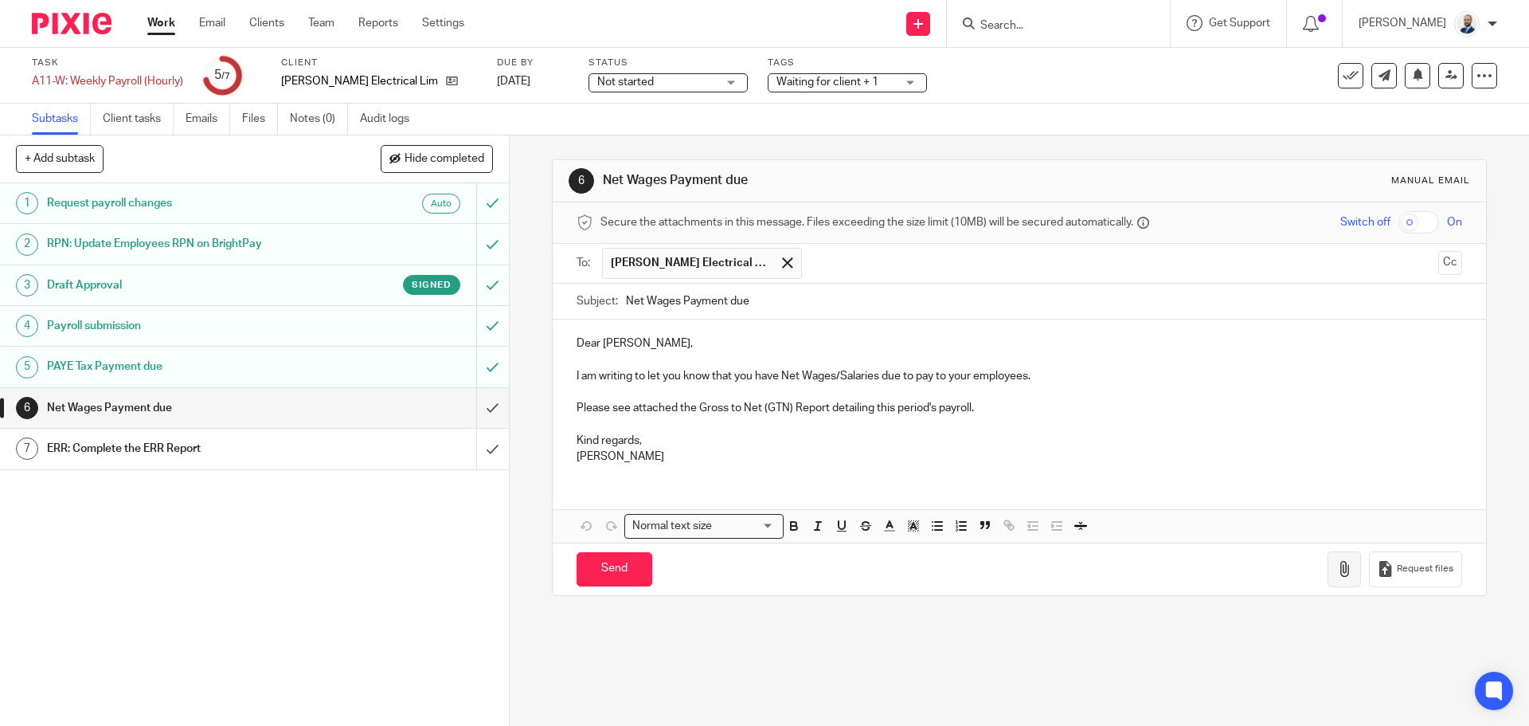
click at [1328, 566] on button "button" at bounding box center [1344, 569] width 33 height 36
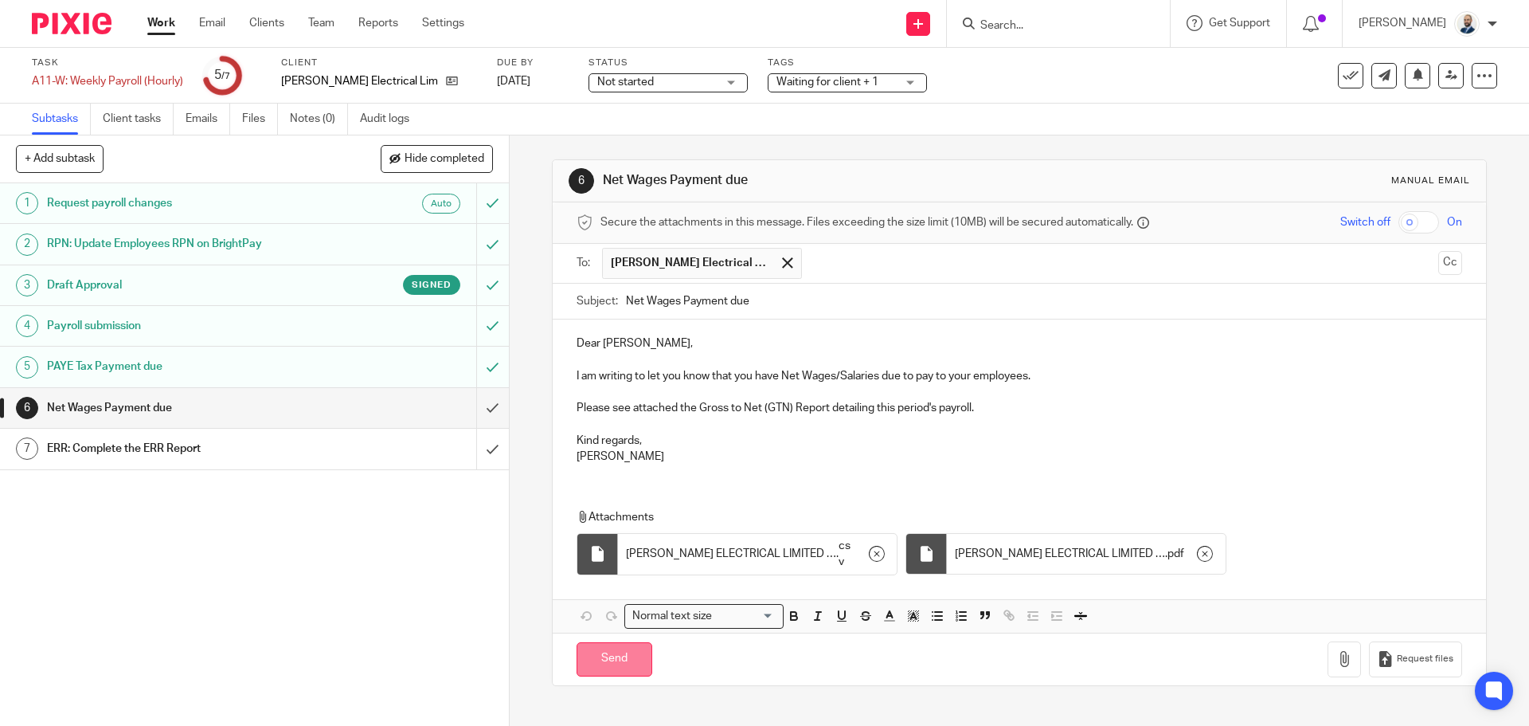
click at [609, 664] on input "Send" at bounding box center [615, 659] width 76 height 34
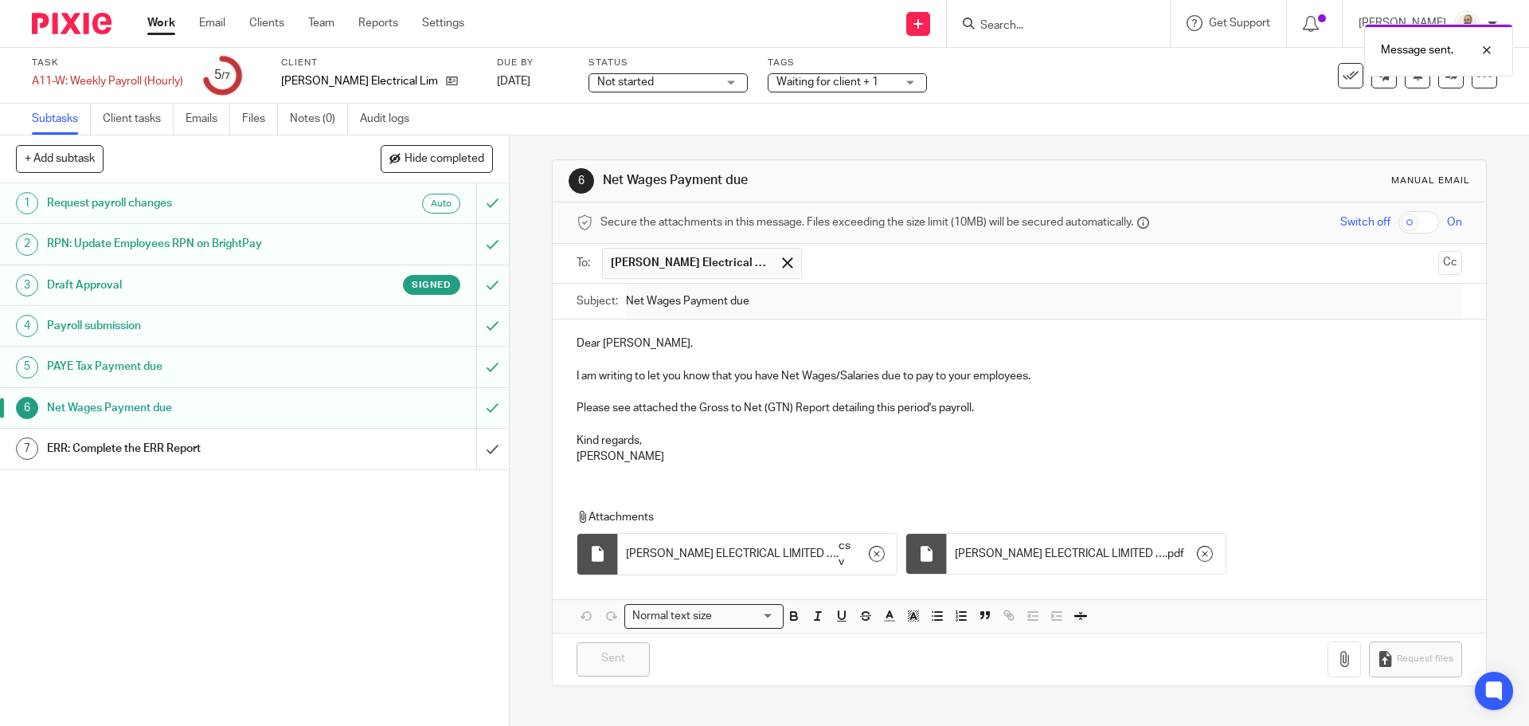
type input "Sent"
click at [427, 455] on div "ERR: Complete the ERR Report" at bounding box center [253, 449] width 413 height 24
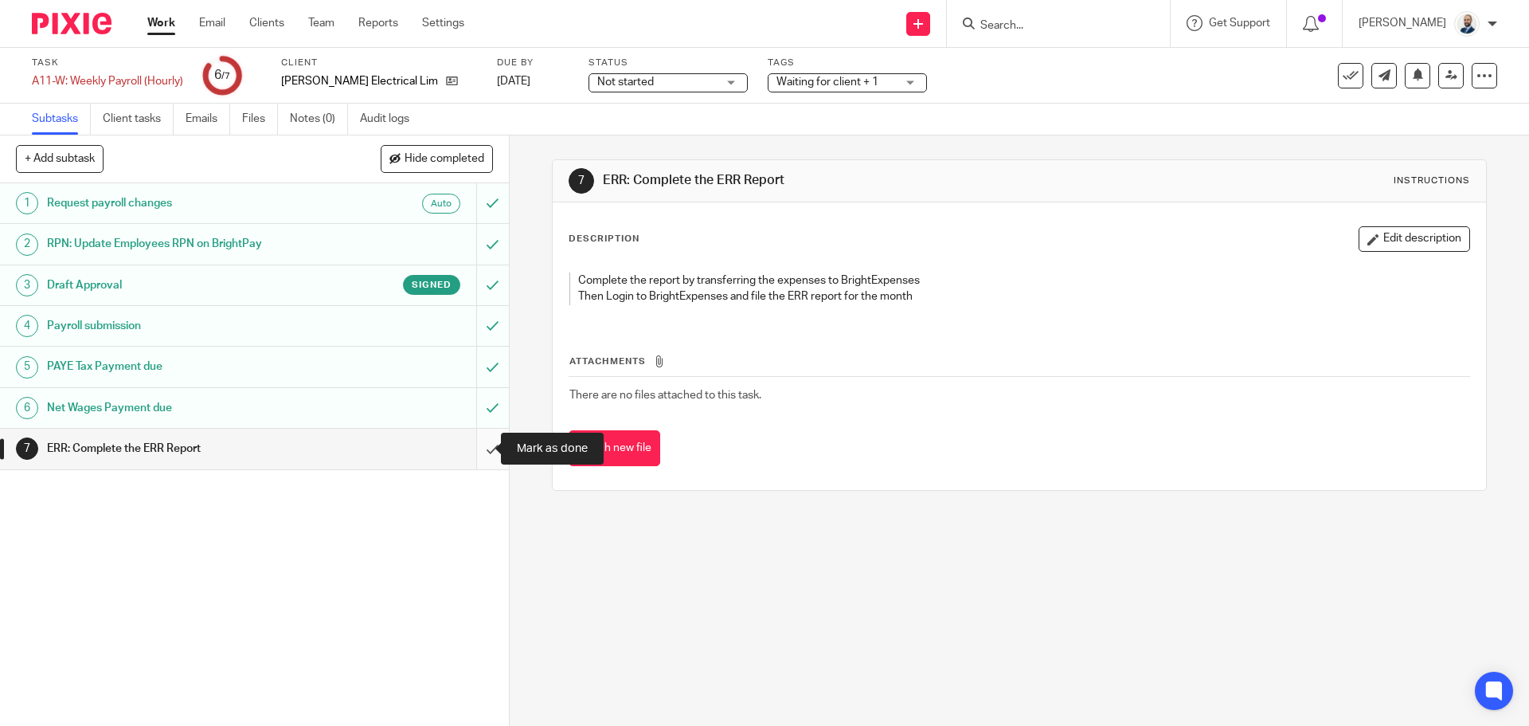
click at [468, 448] on input "submit" at bounding box center [254, 449] width 509 height 40
